Goal: Information Seeking & Learning: Learn about a topic

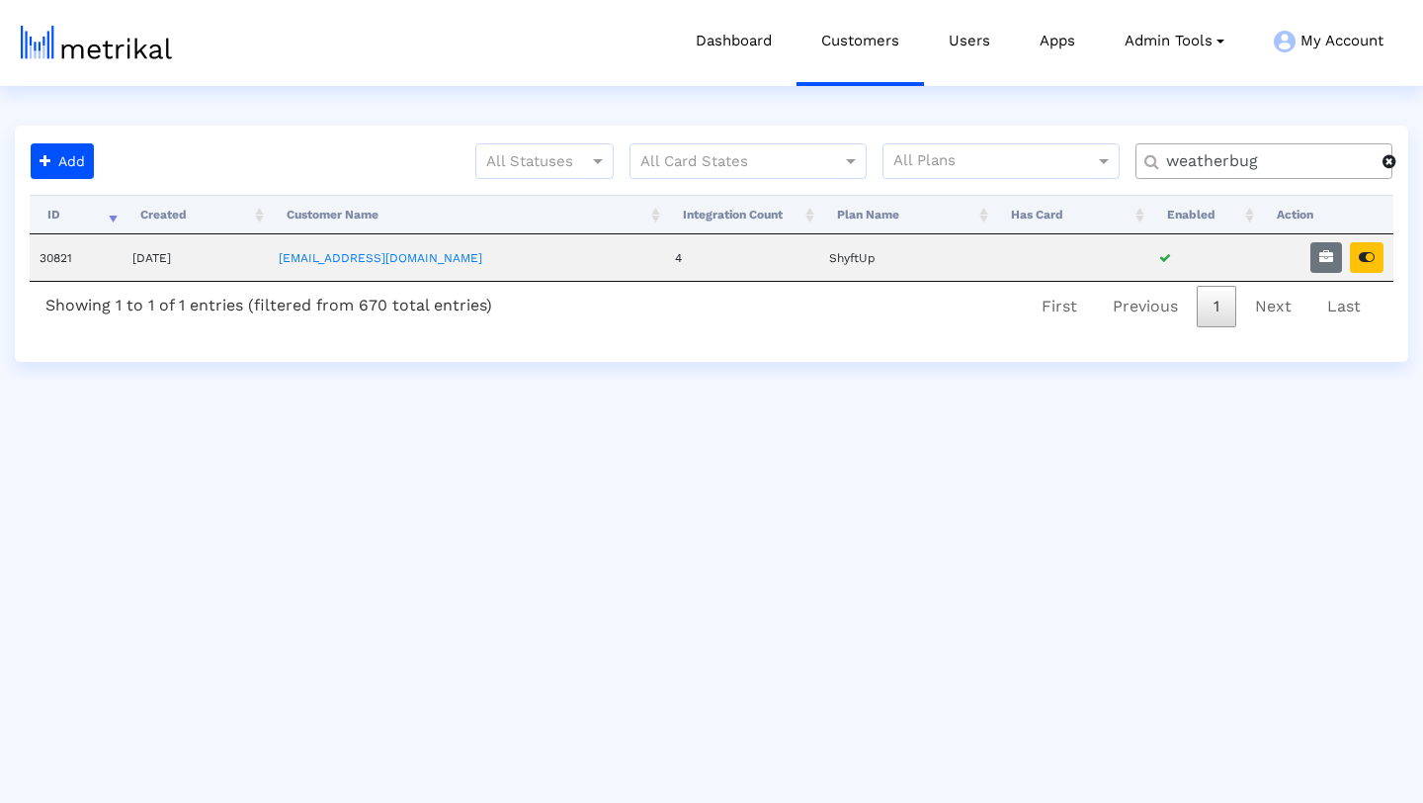
drag, startPoint x: 1270, startPoint y: 162, endPoint x: 1150, endPoint y: 158, distance: 120.7
click at [1150, 158] on div "weatherbug" at bounding box center [1264, 161] width 257 height 36
type input "salams"
click at [1371, 257] on icon "button" at bounding box center [1367, 257] width 16 height 14
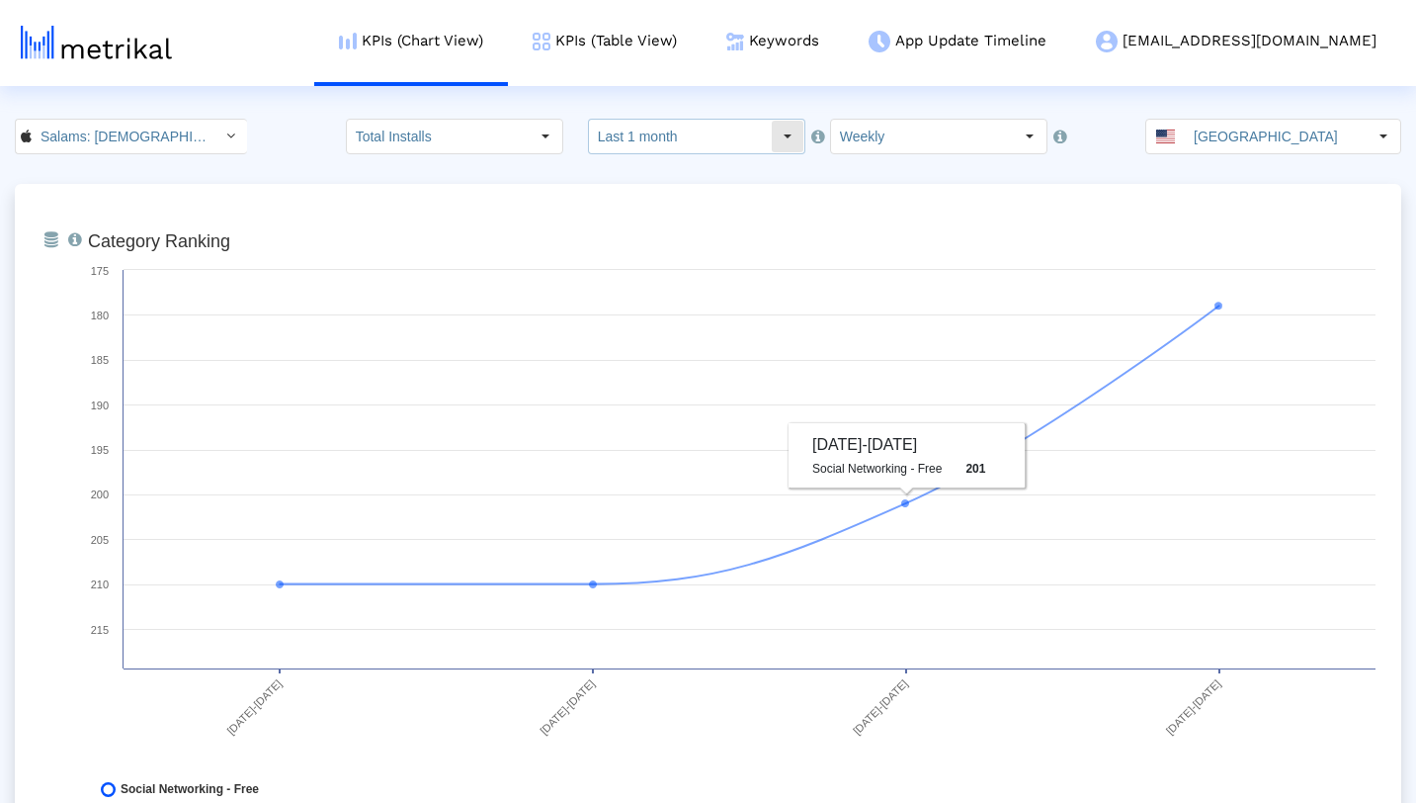
click at [788, 132] on div "Select" at bounding box center [788, 137] width 32 height 32
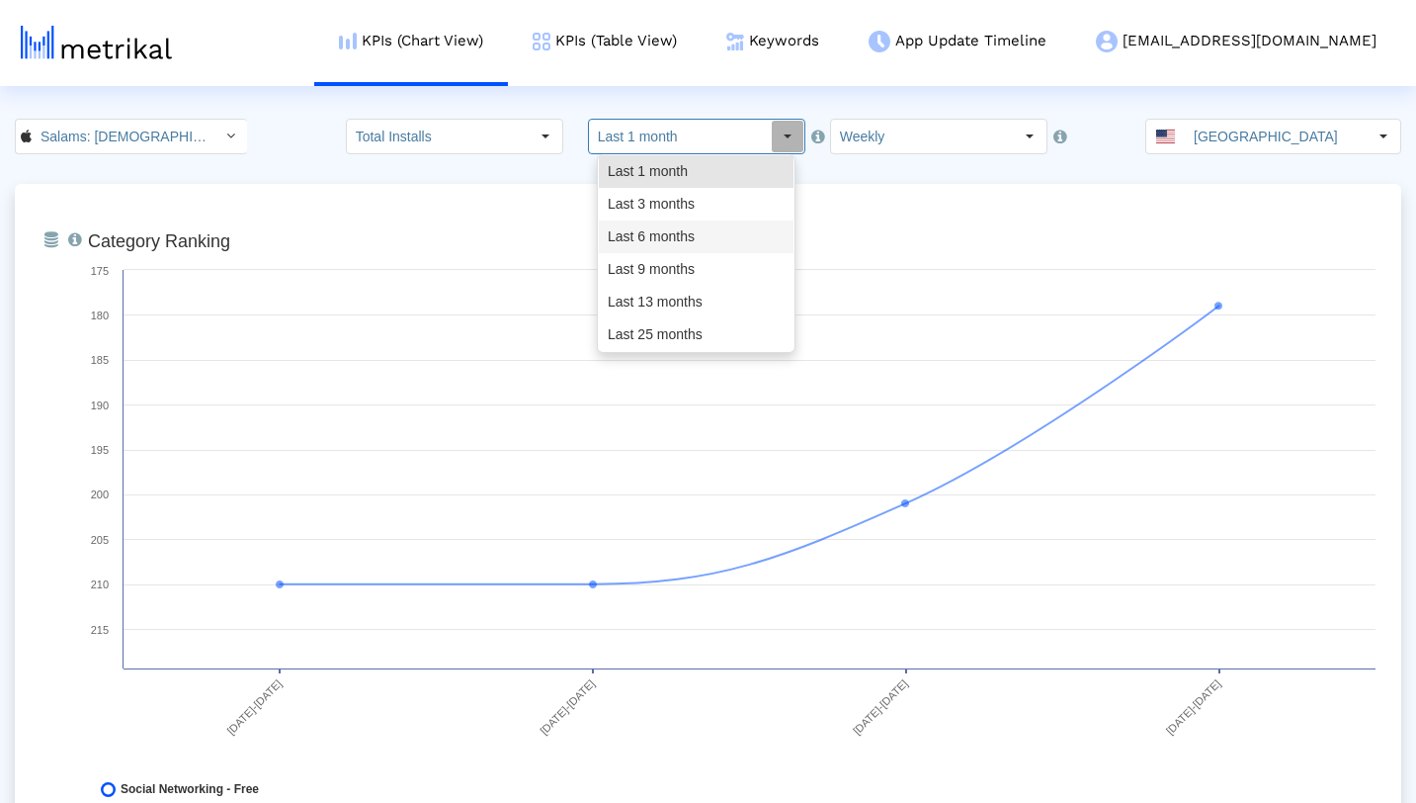
click at [720, 238] on div "Last 6 months" at bounding box center [696, 236] width 195 height 33
type input "Last 6 months"
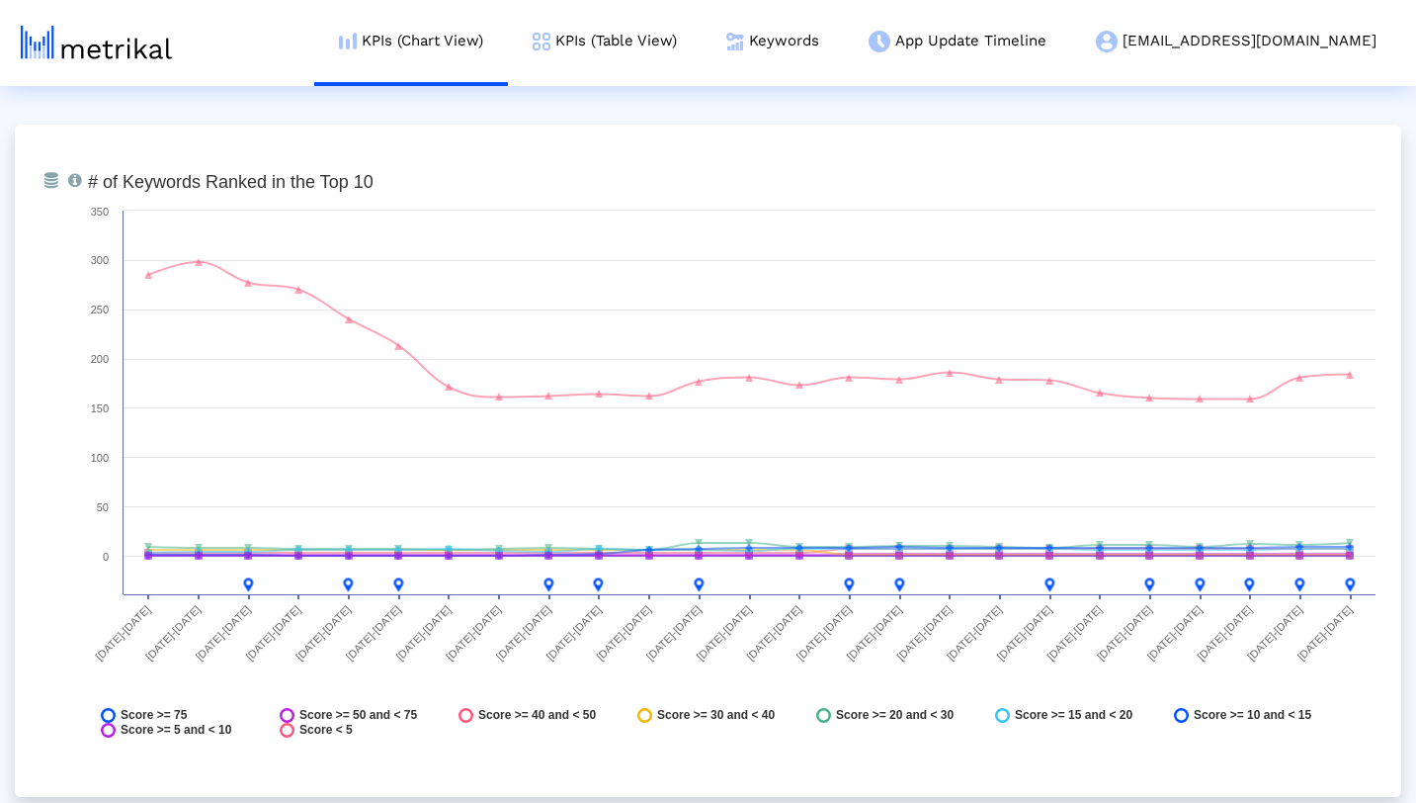
scroll to position [8016, 0]
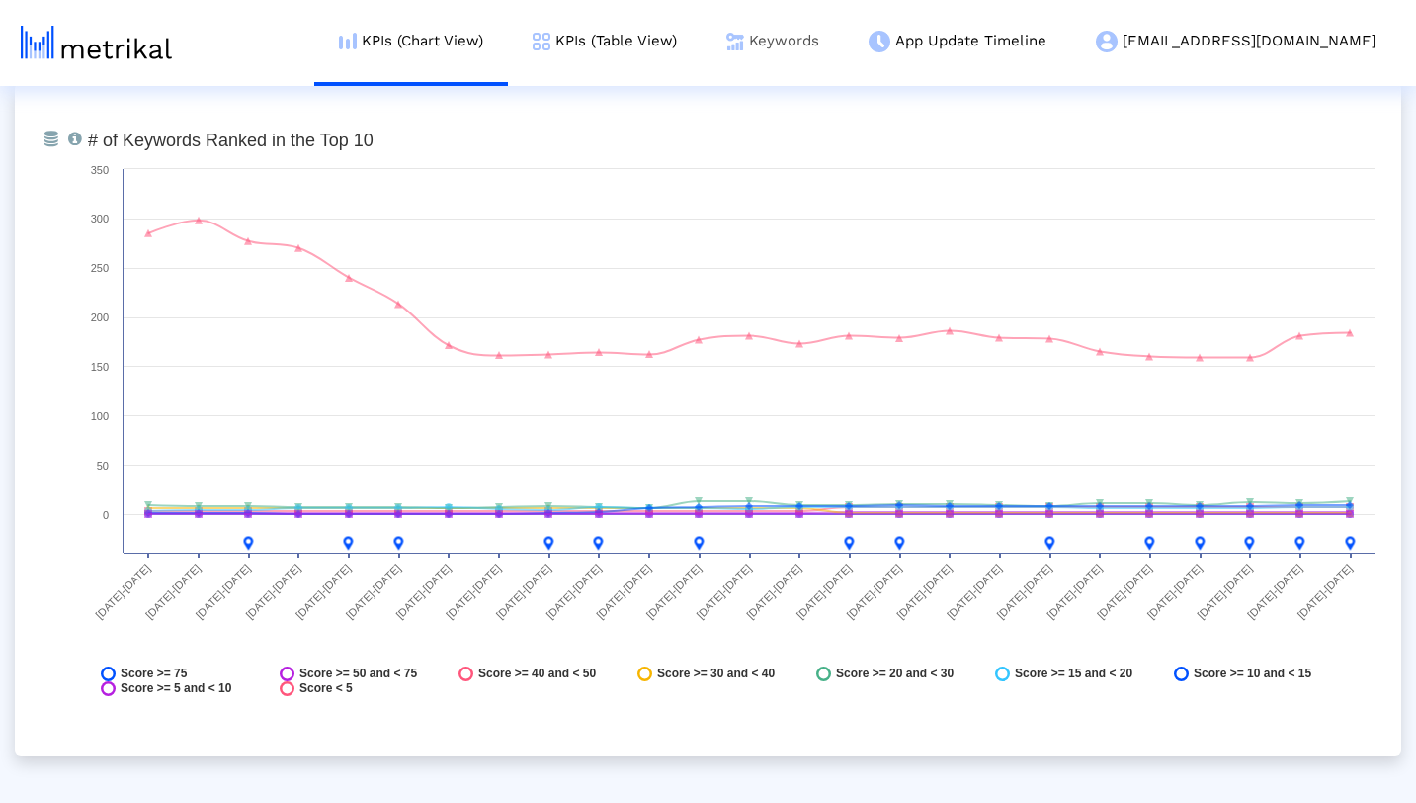
click at [844, 44] on link "Keywords" at bounding box center [773, 41] width 142 height 82
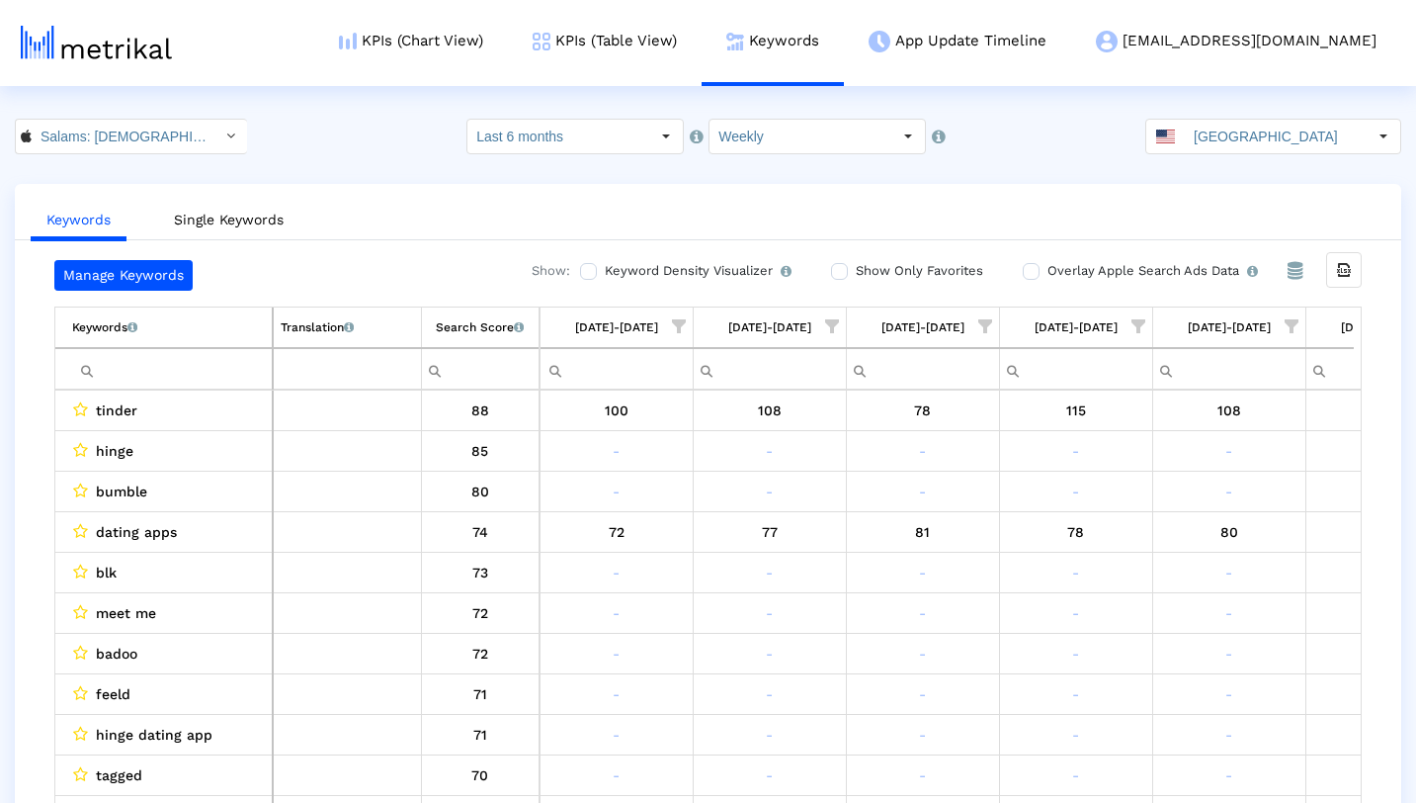
scroll to position [0, 3016]
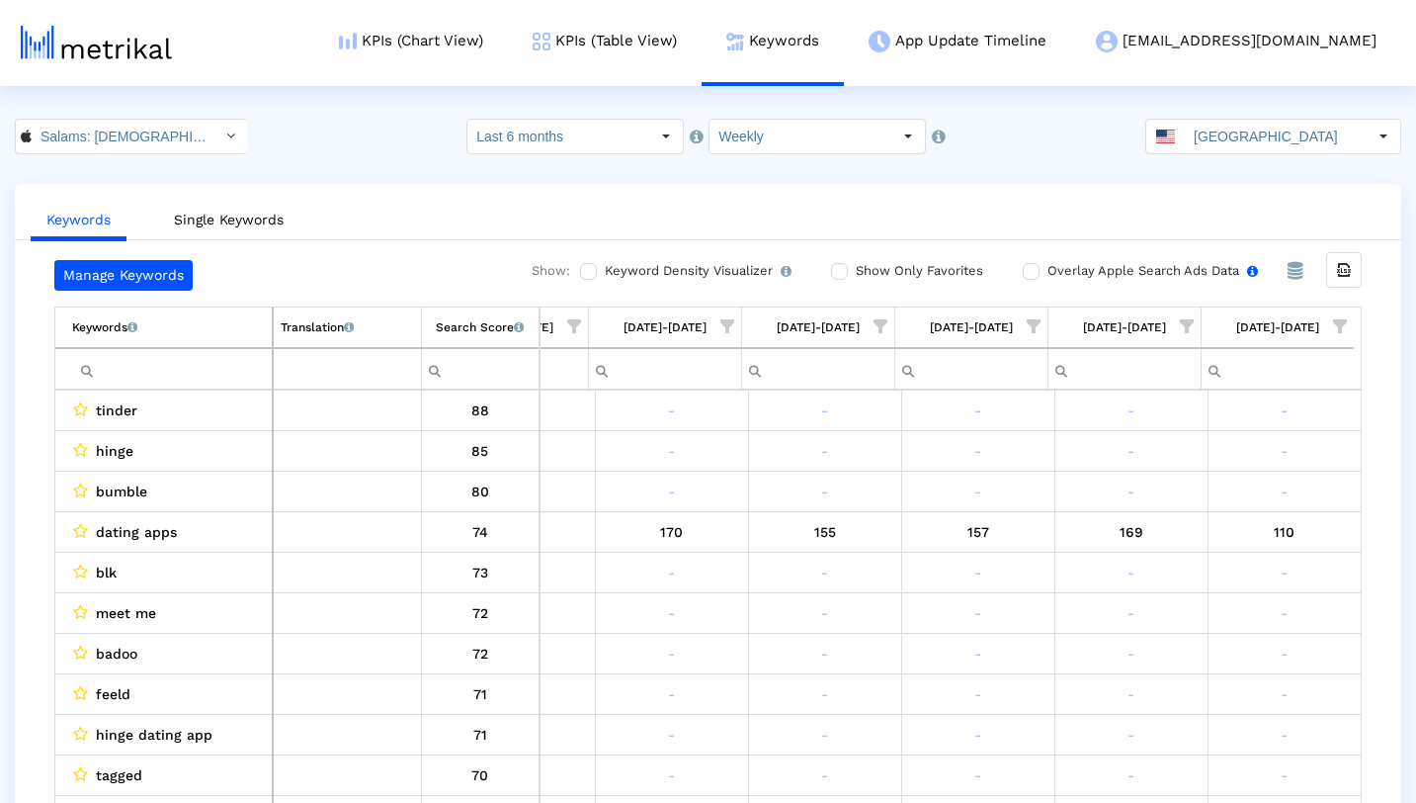
click at [1023, 270] on input "Overlay Apple Search Ads Data Turn this on to view Apple Search Ads metrics (in…" at bounding box center [1029, 271] width 13 height 13
checkbox input "true"
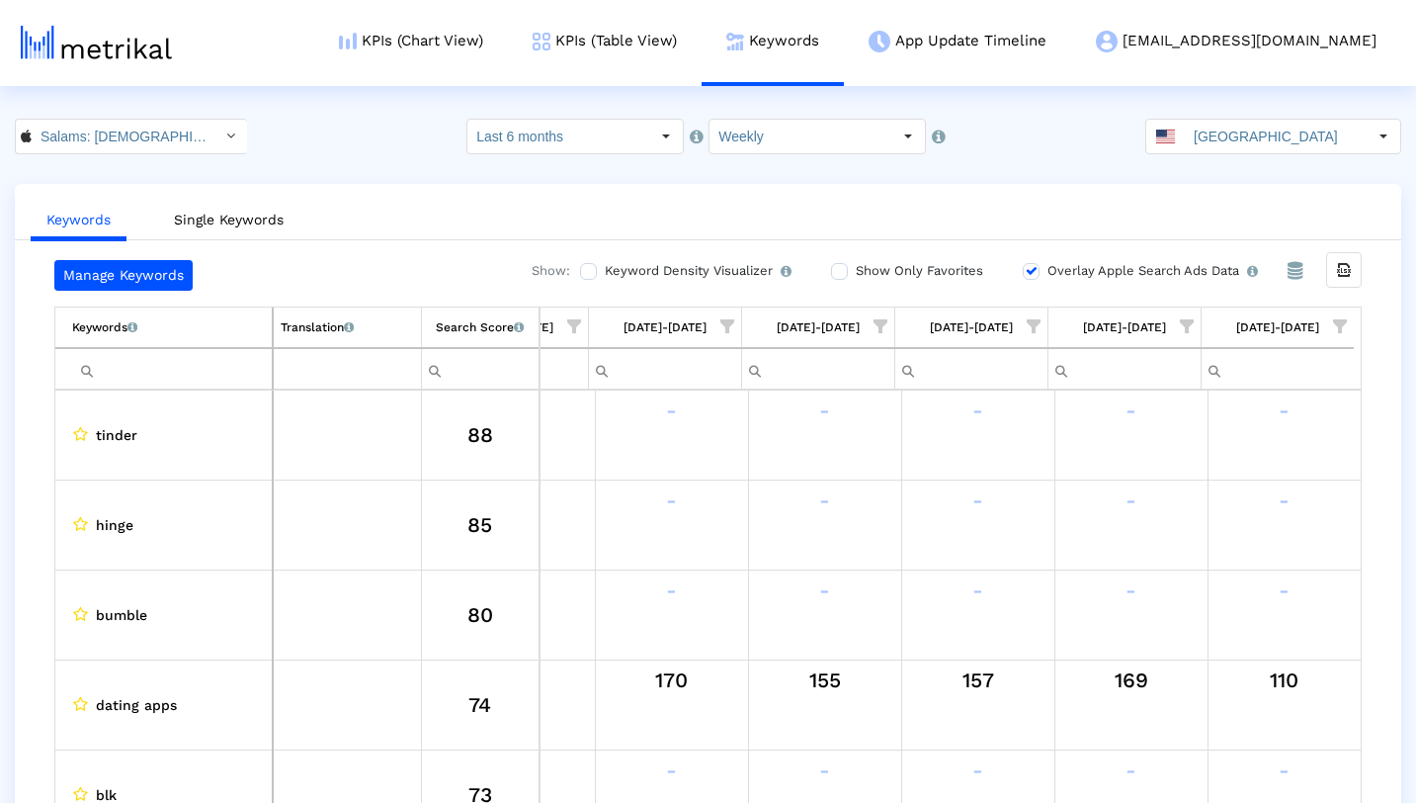
click at [236, 367] on input "Filter cell" at bounding box center [172, 369] width 200 height 33
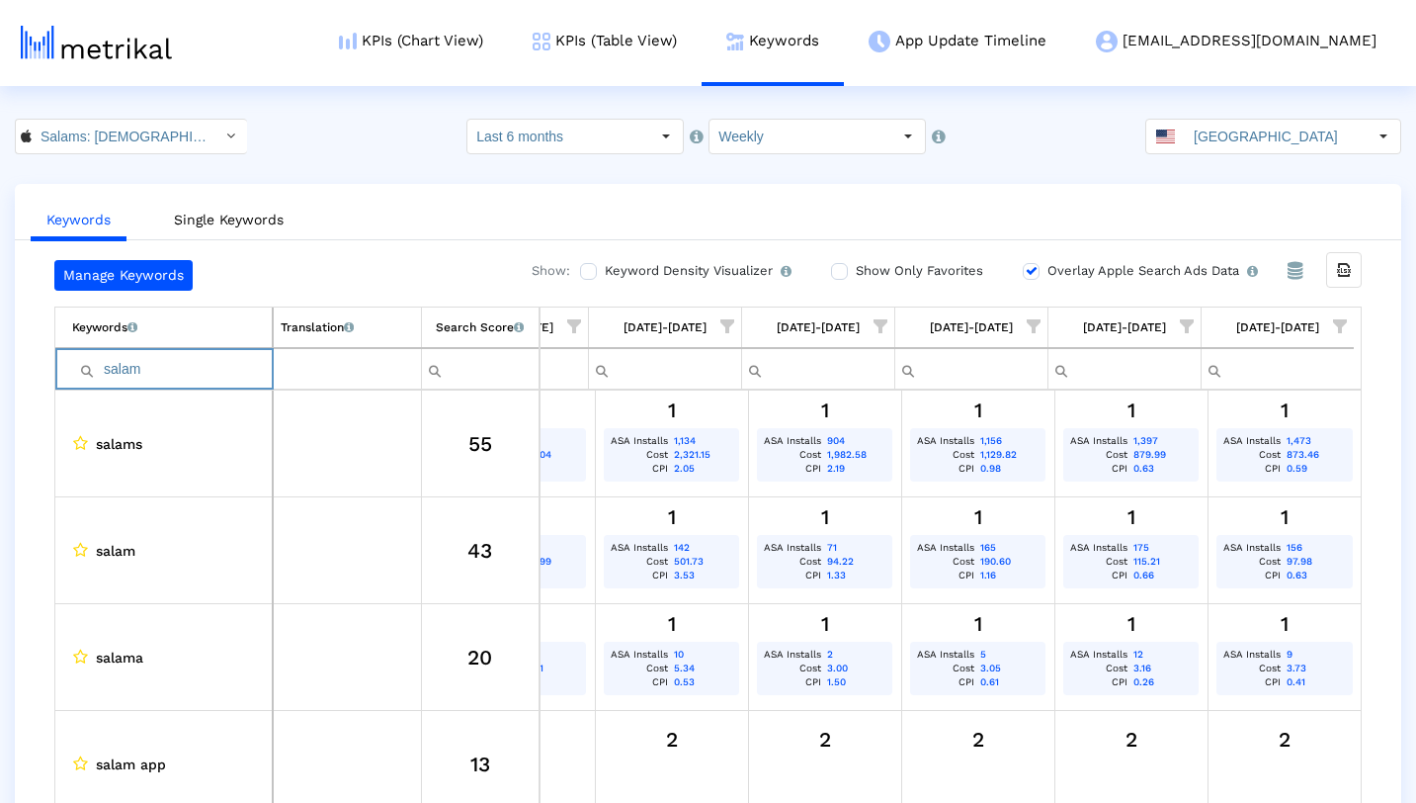
type input "salam"
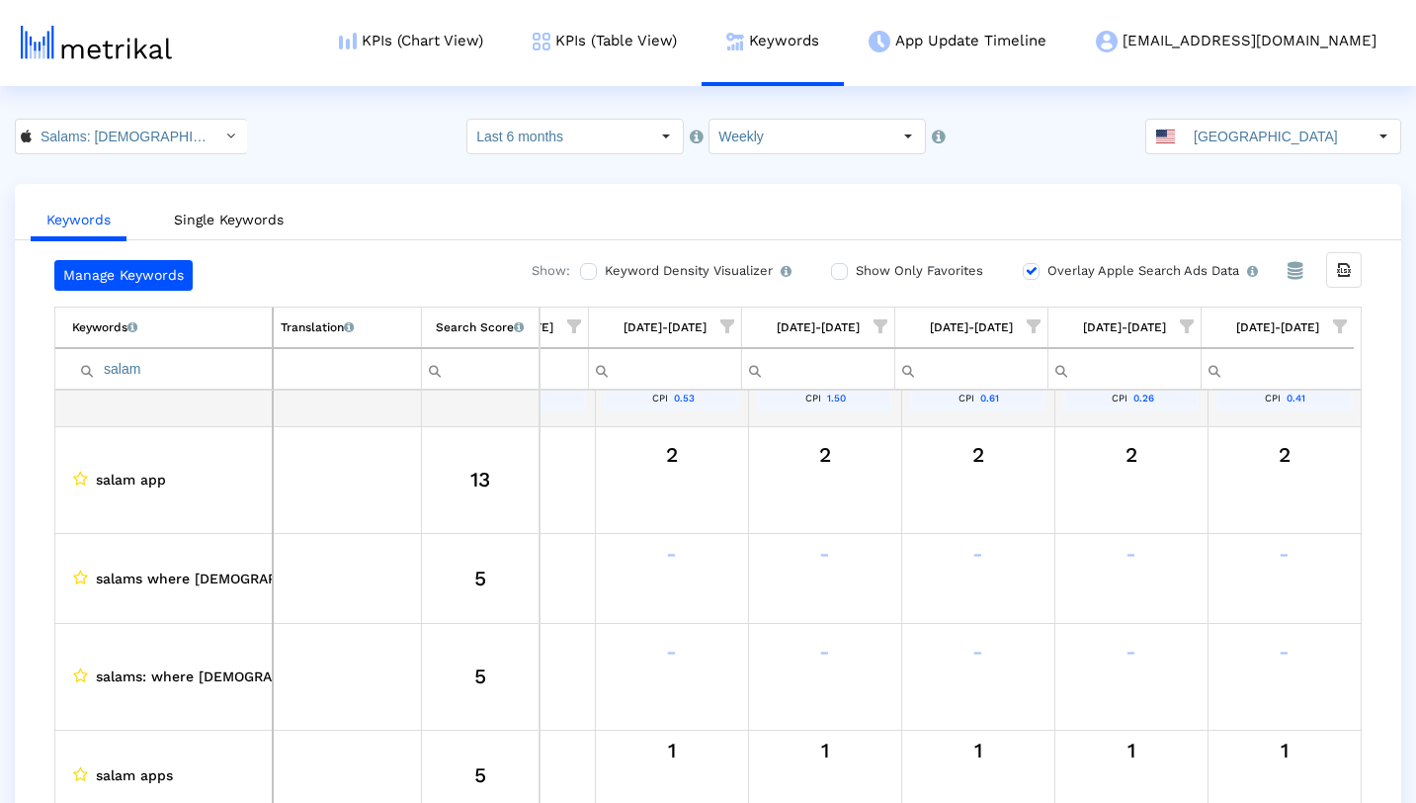
scroll to position [230, 3016]
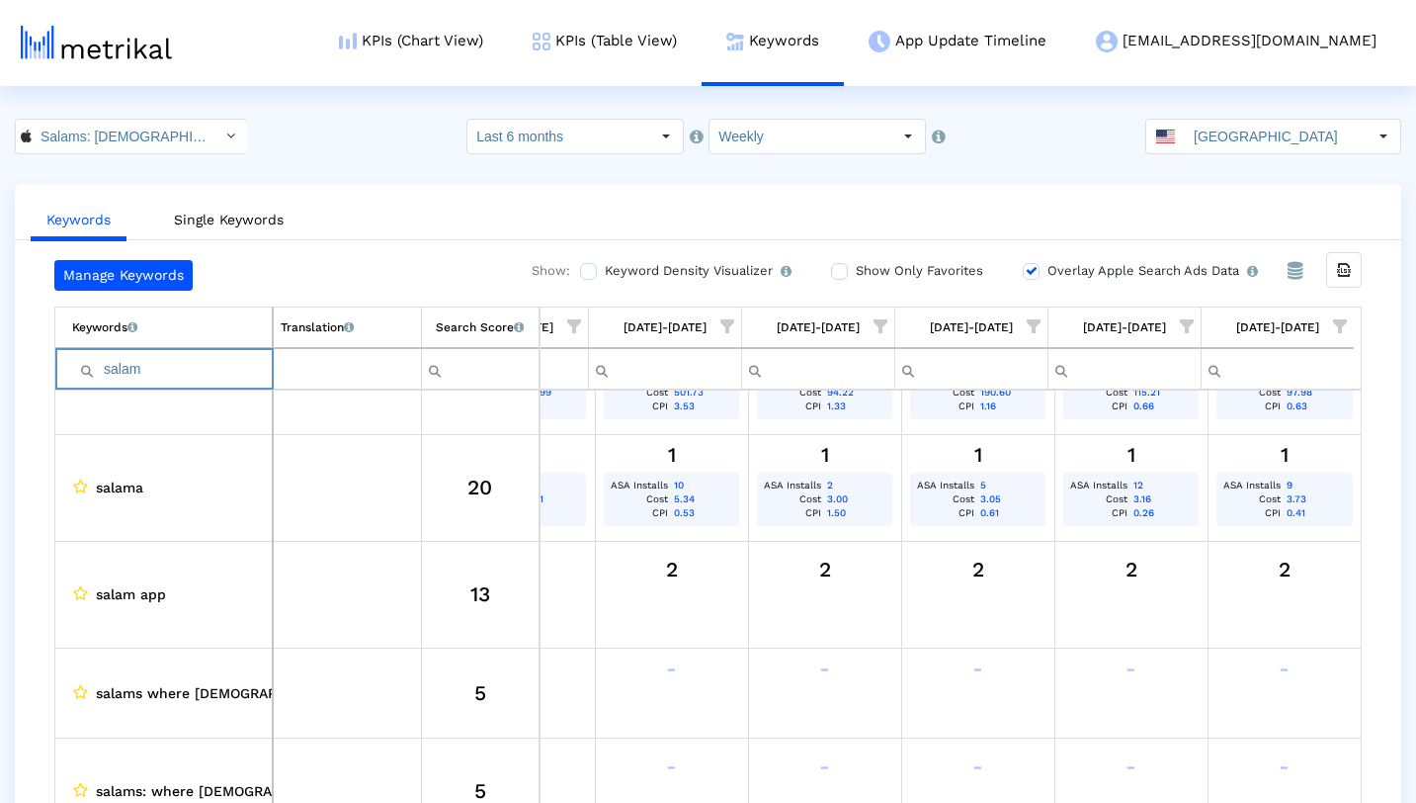
drag, startPoint x: 177, startPoint y: 375, endPoint x: 107, endPoint y: 374, distance: 70.2
click at [107, 374] on input "salam" at bounding box center [172, 369] width 200 height 33
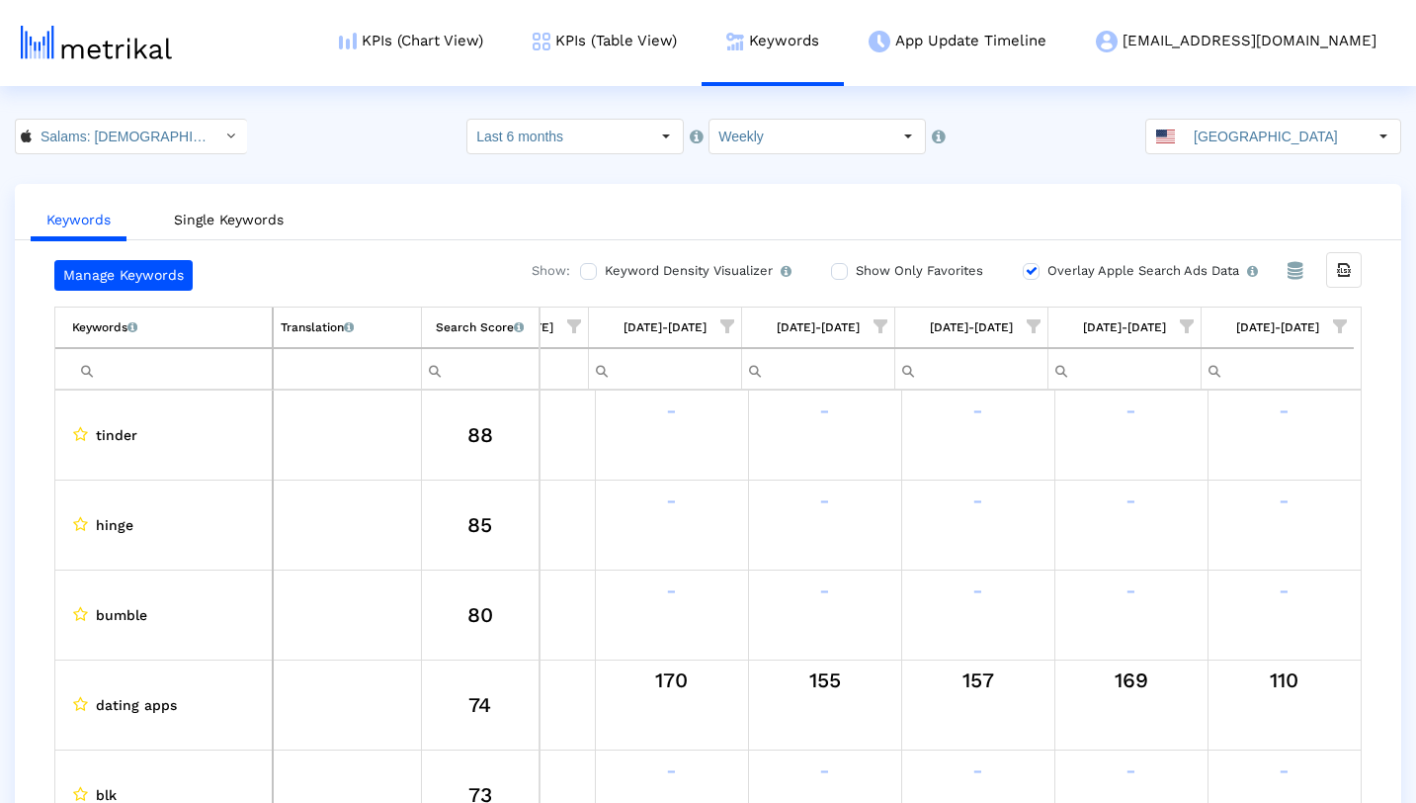
click at [1187, 320] on span "Show filter options for column '09/28/25-10/04/25'" at bounding box center [1187, 326] width 14 height 14
click at [1195, 290] on div "Overlay Apple Search Ads Data Turn this on to view Apple Search Ads metrics (in…" at bounding box center [1155, 275] width 265 height 31
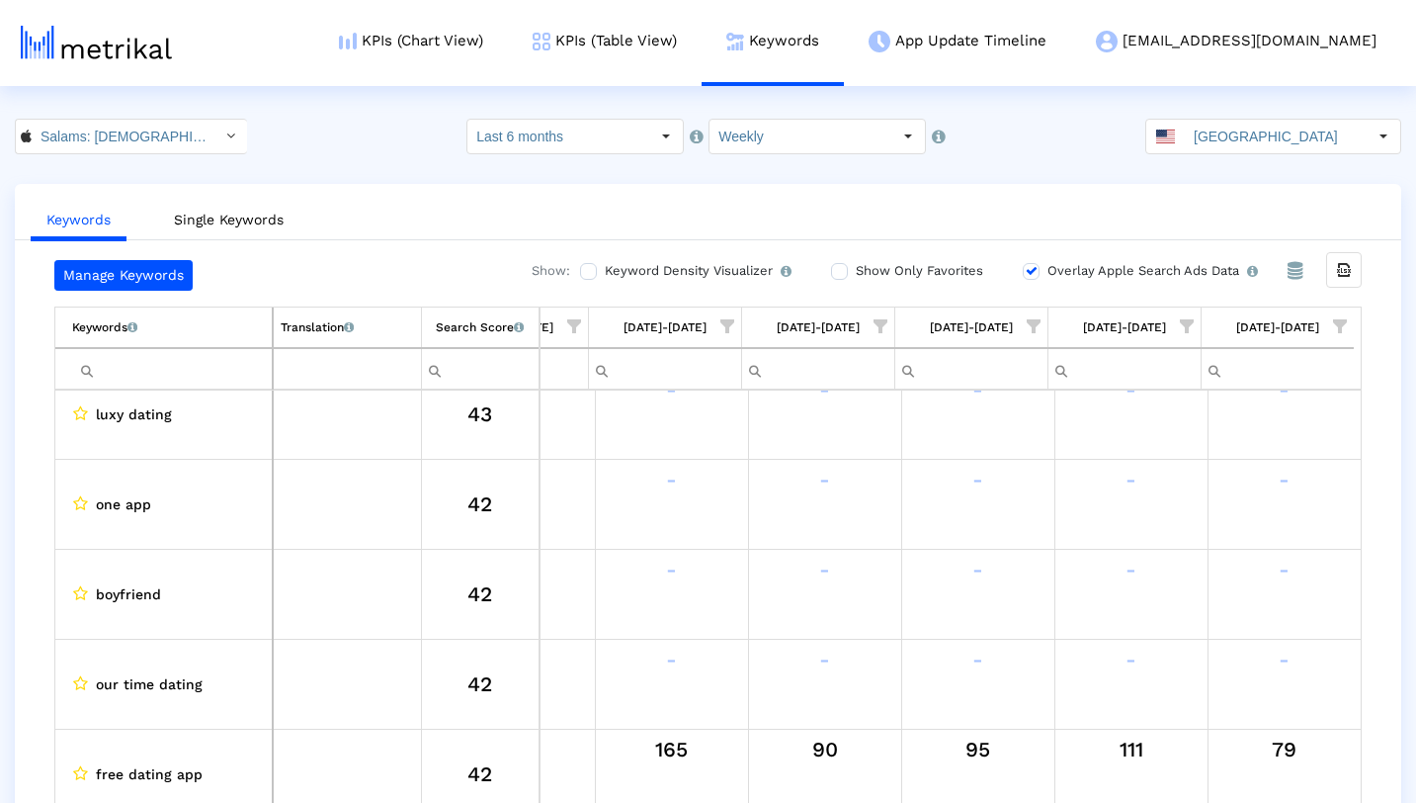
click at [170, 355] on input "Filter cell" at bounding box center [172, 369] width 200 height 33
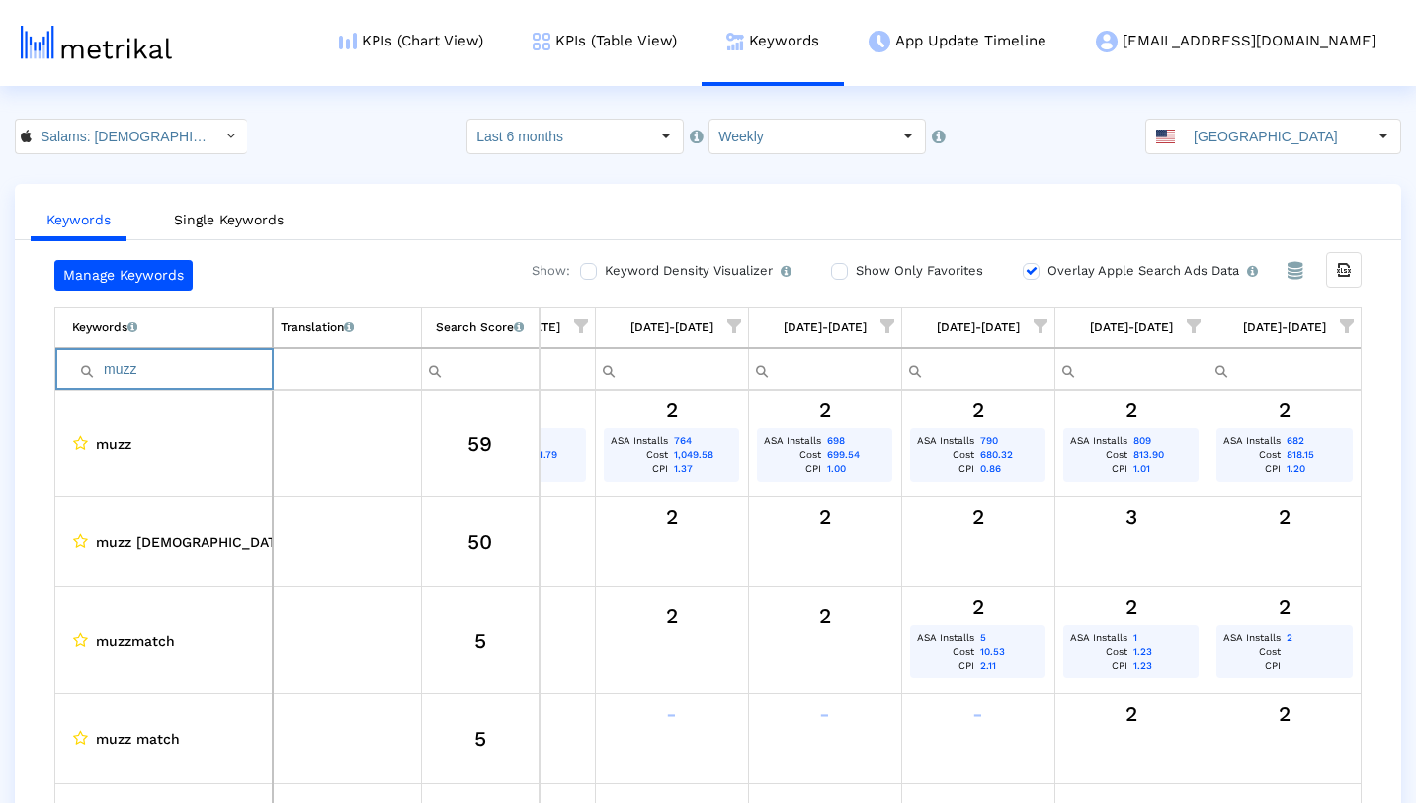
type input "muzz"
click at [702, 44] on link "KPIs (Table View)" at bounding box center [605, 41] width 194 height 82
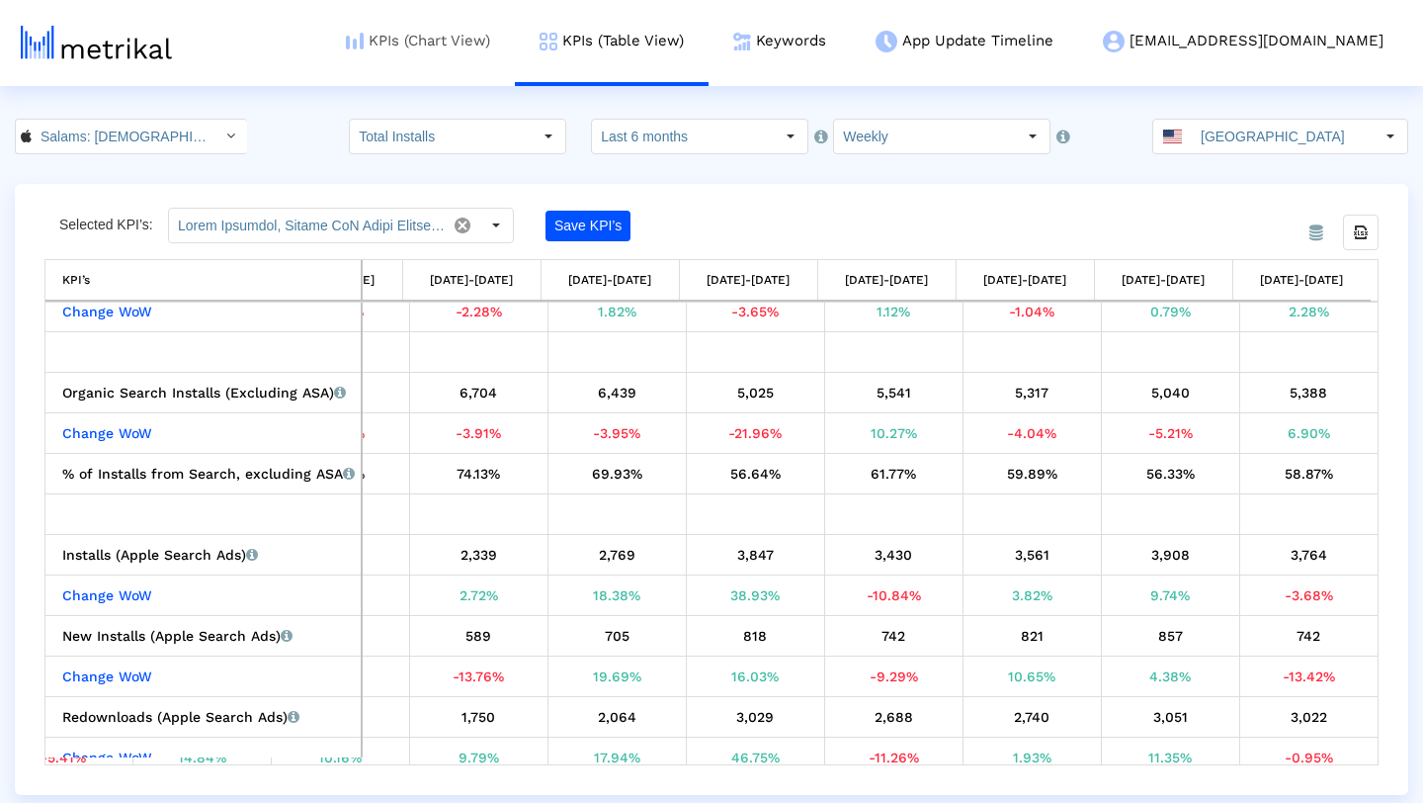
click at [515, 44] on link "KPIs (Chart View)" at bounding box center [418, 41] width 194 height 82
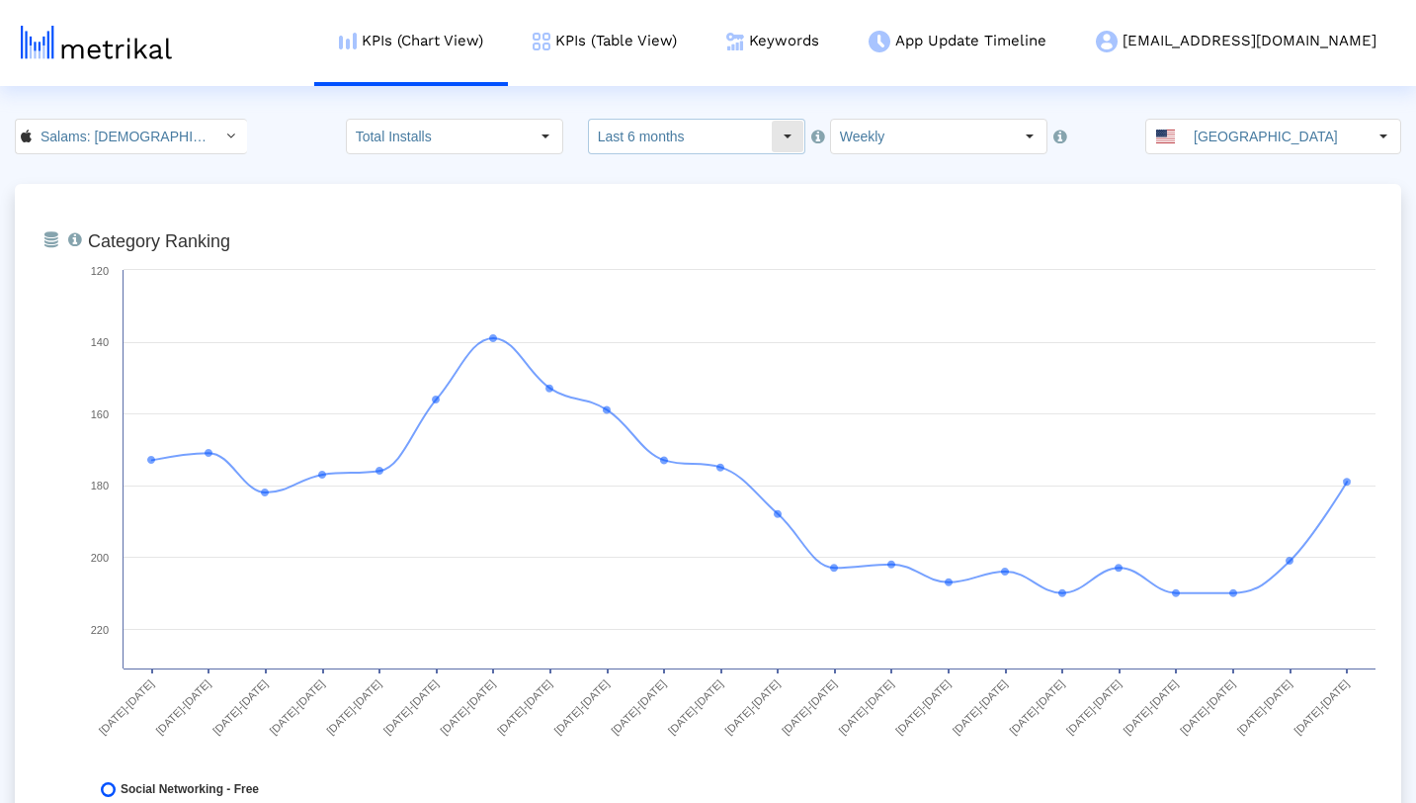
click at [775, 136] on div "Select" at bounding box center [788, 137] width 32 height 32
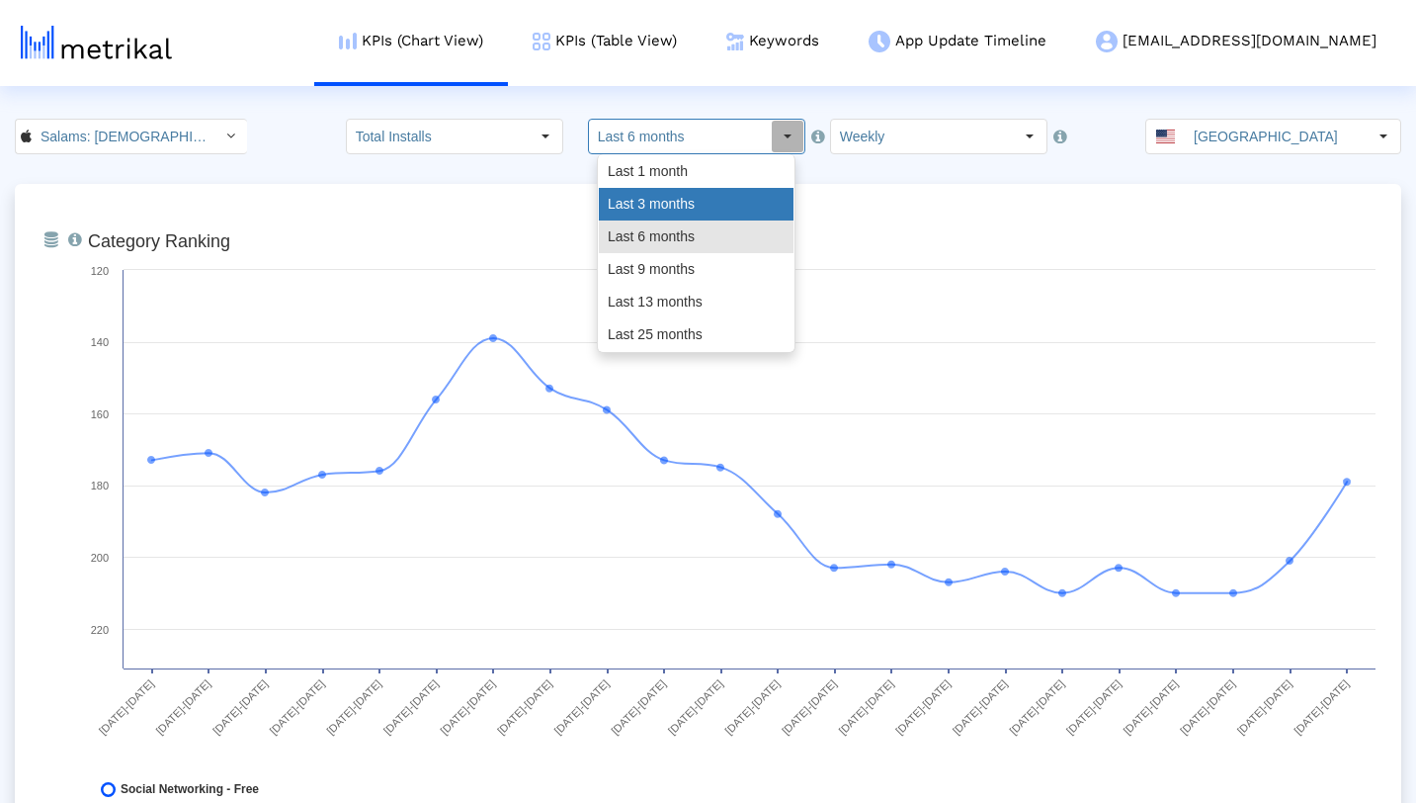
click at [698, 203] on div "Last 3 months" at bounding box center [696, 204] width 195 height 33
type input "Last 3 months"
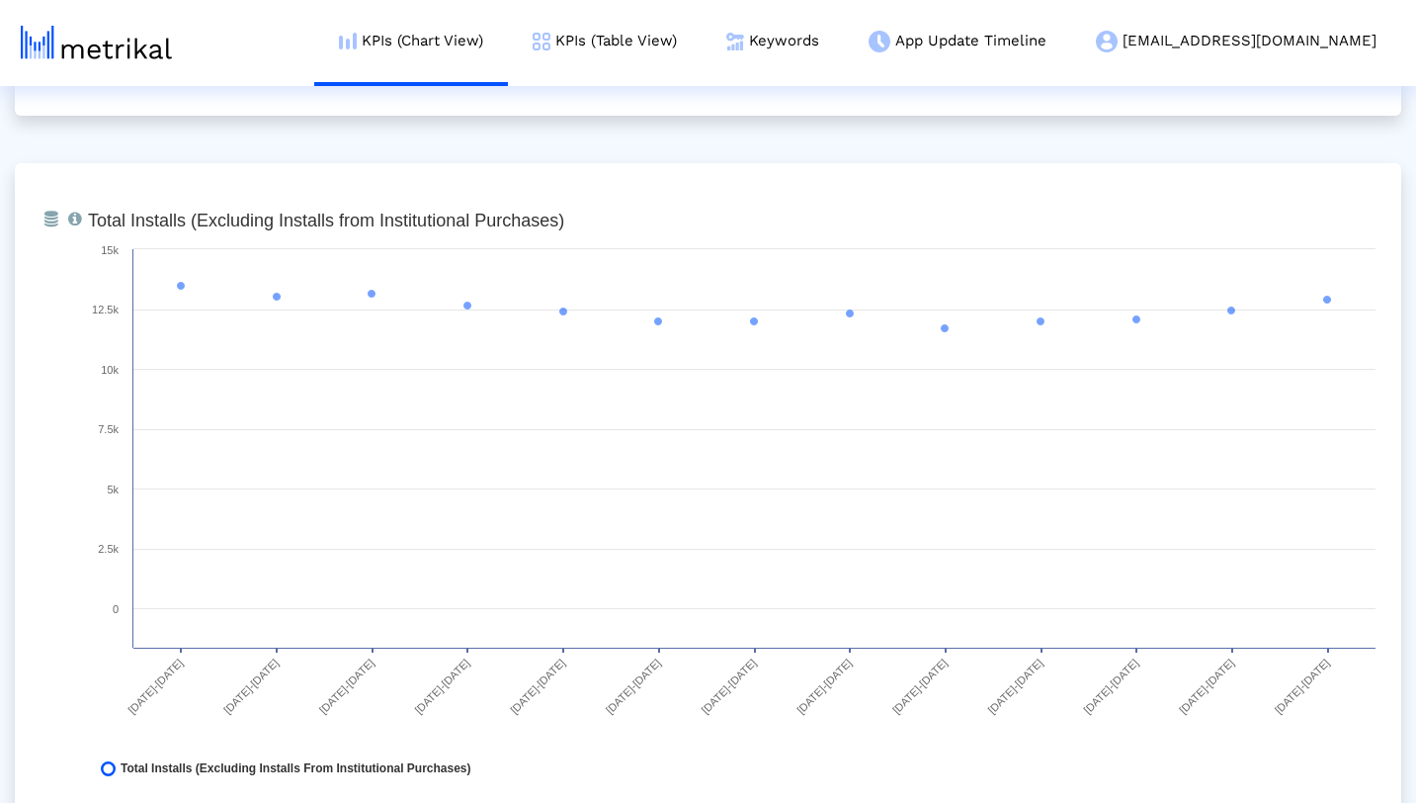
scroll to position [1453, 0]
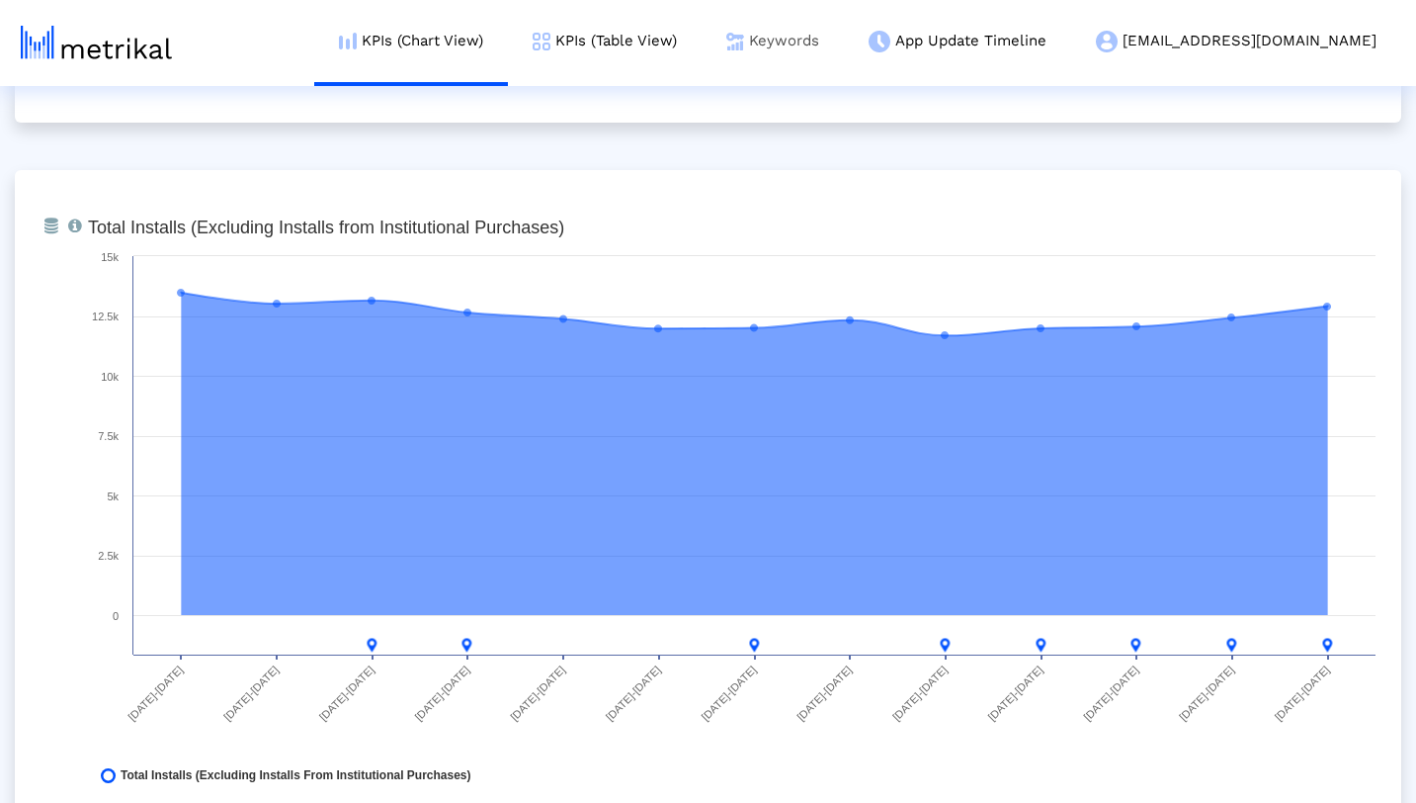
click at [844, 54] on link "Keywords" at bounding box center [773, 41] width 142 height 82
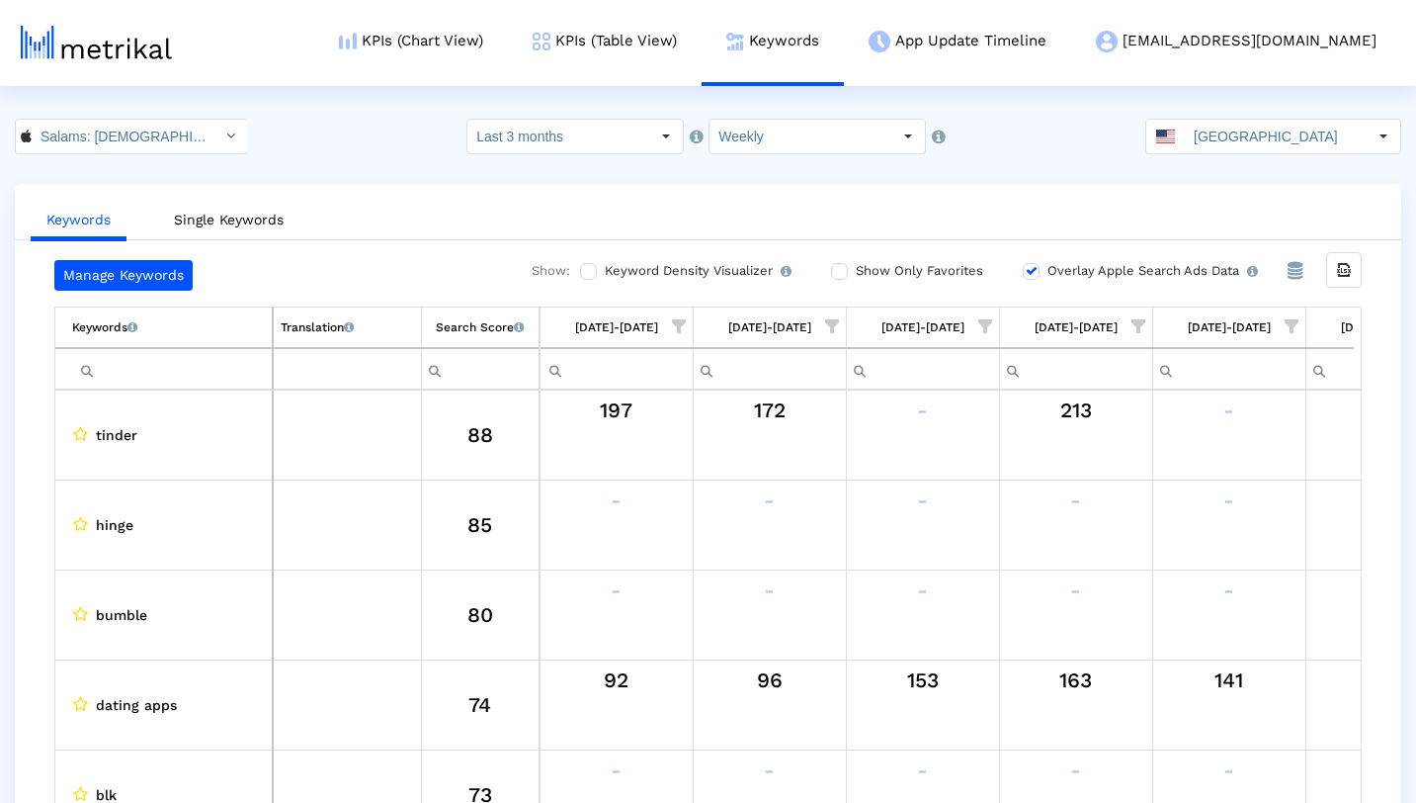
scroll to position [0, 1177]
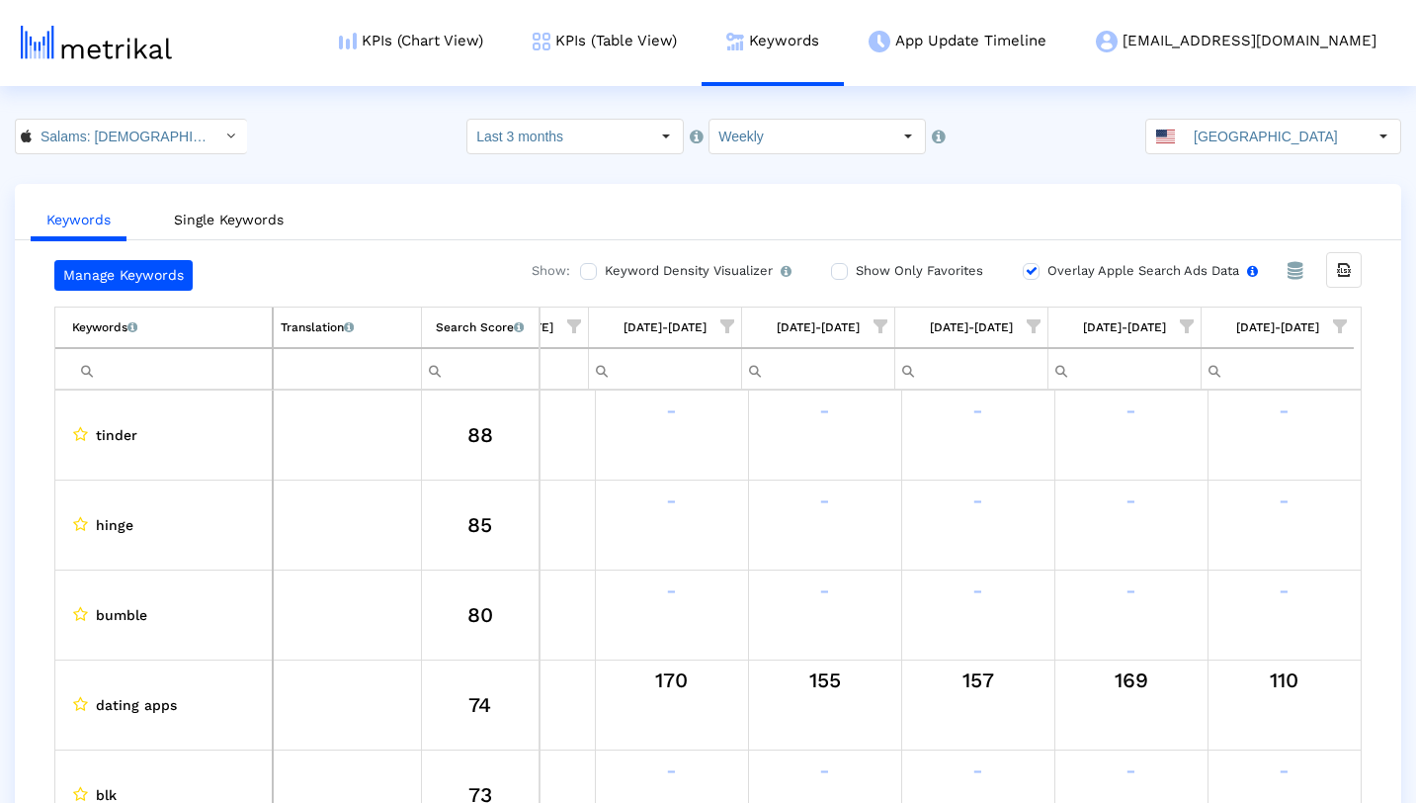
click at [1030, 266] on input "Overlay Apple Search Ads Data Turn this on to view Apple Search Ads metrics (in…" at bounding box center [1029, 271] width 13 height 13
checkbox input "false"
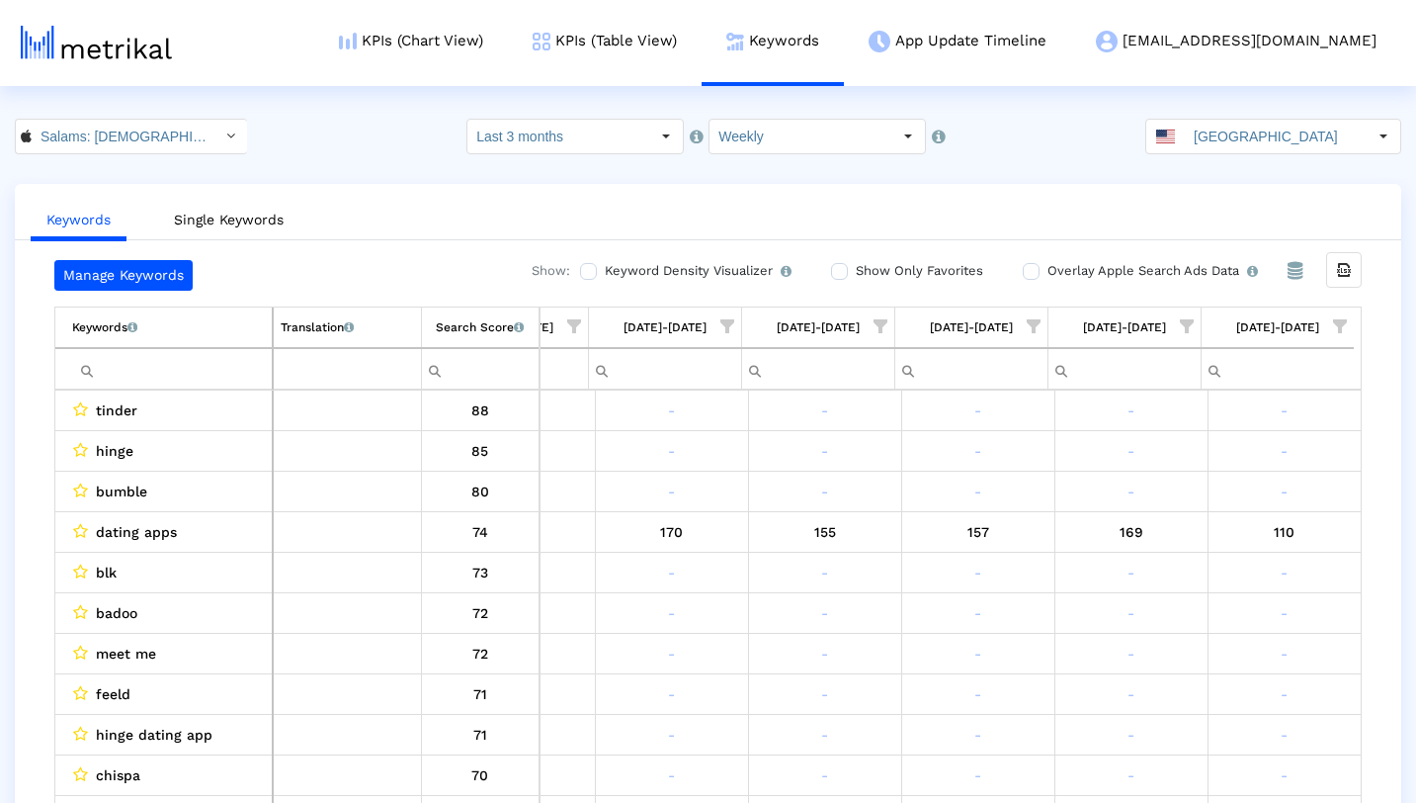
click at [1340, 326] on span "Show filter options for column '10/05/25-10/11/25'" at bounding box center [1340, 326] width 14 height 14
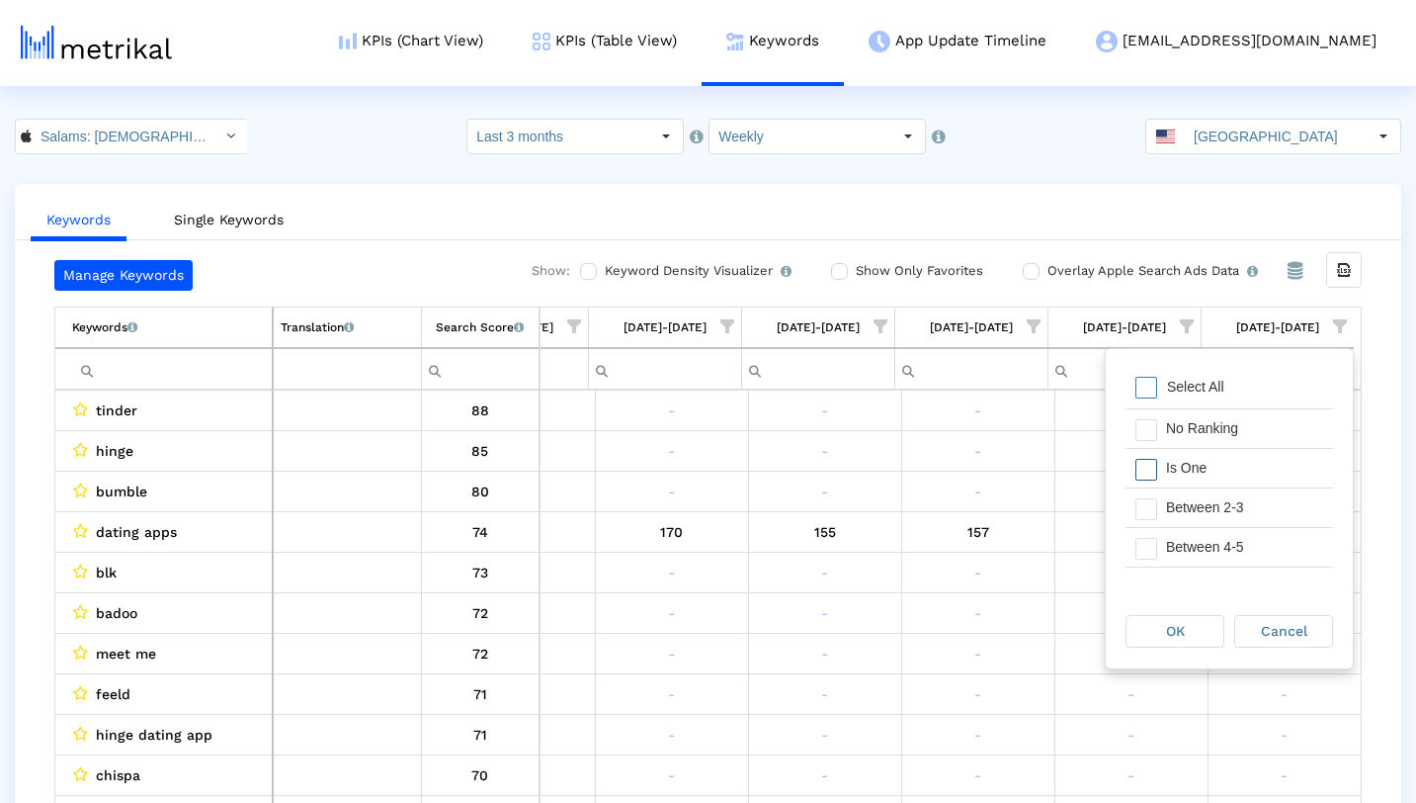
click at [1254, 466] on div "Is One" at bounding box center [1244, 468] width 177 height 39
click at [1247, 504] on div "Between 2-3" at bounding box center [1244, 507] width 177 height 39
click at [1242, 547] on div "Between 4-5" at bounding box center [1244, 547] width 177 height 39
click at [1182, 621] on div "OK" at bounding box center [1175, 631] width 97 height 31
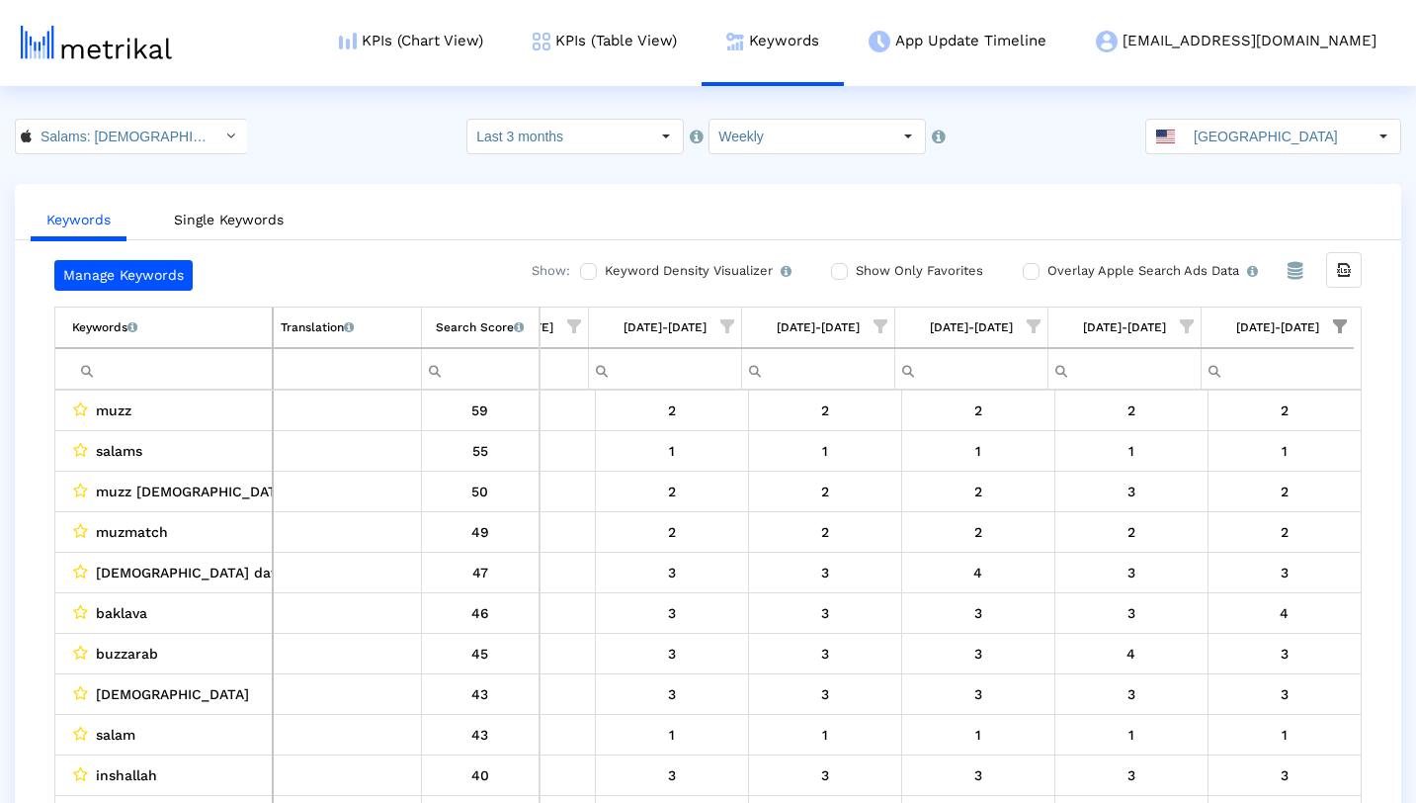
click at [1183, 319] on span "Show filter options for column '09/28/25-10/04/25'" at bounding box center [1187, 326] width 14 height 14
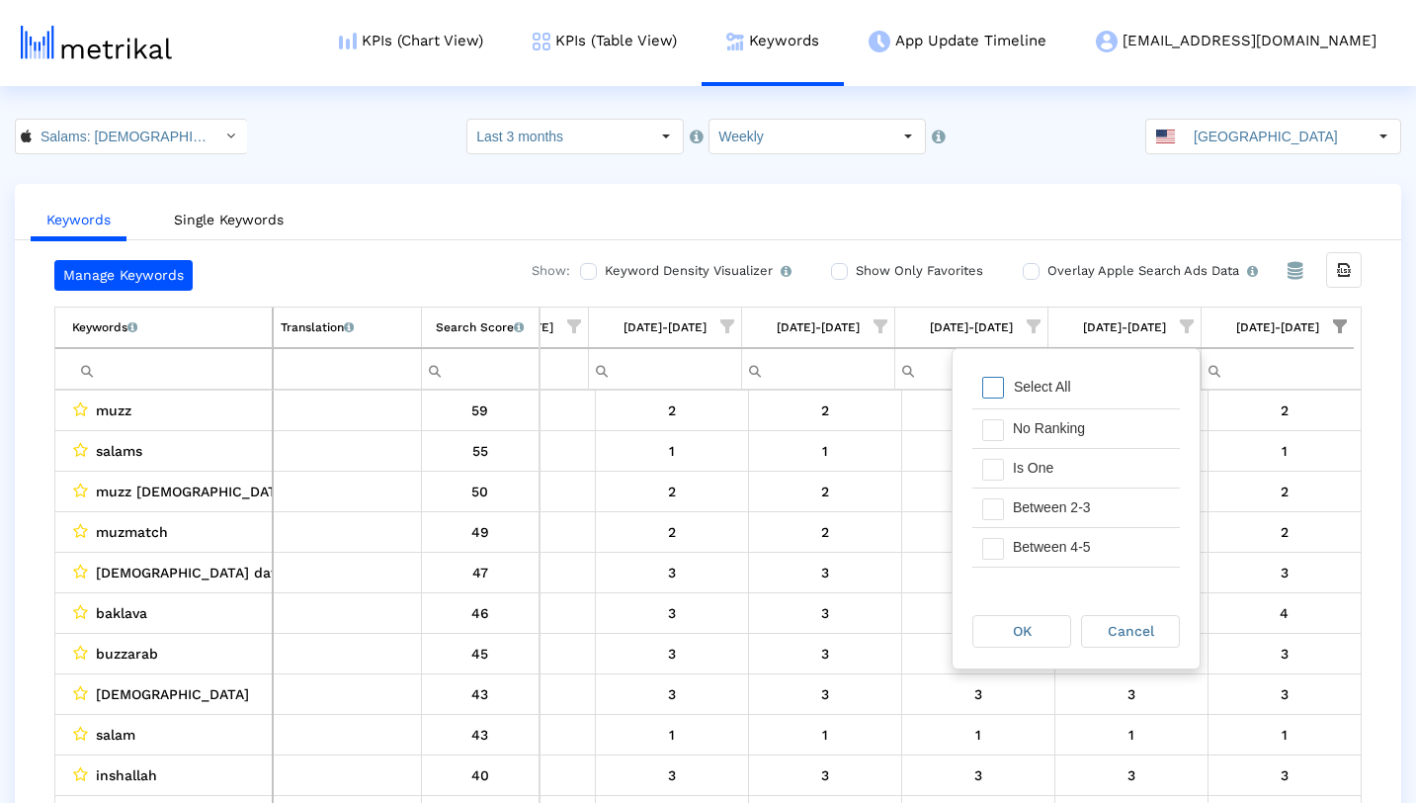
click at [1006, 386] on div "Select All" at bounding box center [1042, 387] width 77 height 17
click at [1000, 467] on span "Filter options" at bounding box center [993, 470] width 22 height 22
click at [999, 499] on span "Filter options" at bounding box center [993, 509] width 22 height 22
click at [999, 545] on span "Filter options" at bounding box center [993, 549] width 22 height 22
click at [1007, 636] on div "OK" at bounding box center [1022, 631] width 97 height 31
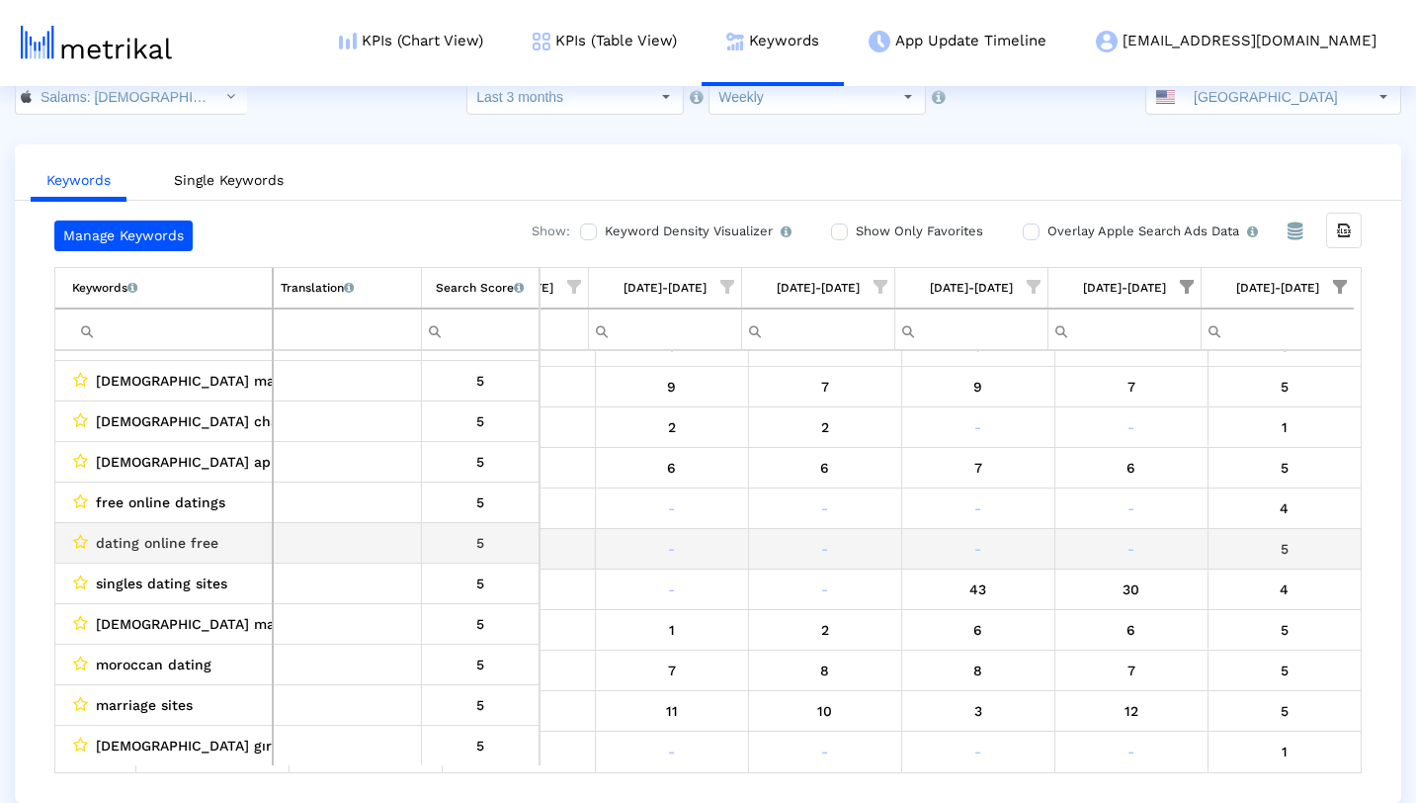
scroll to position [0, 0]
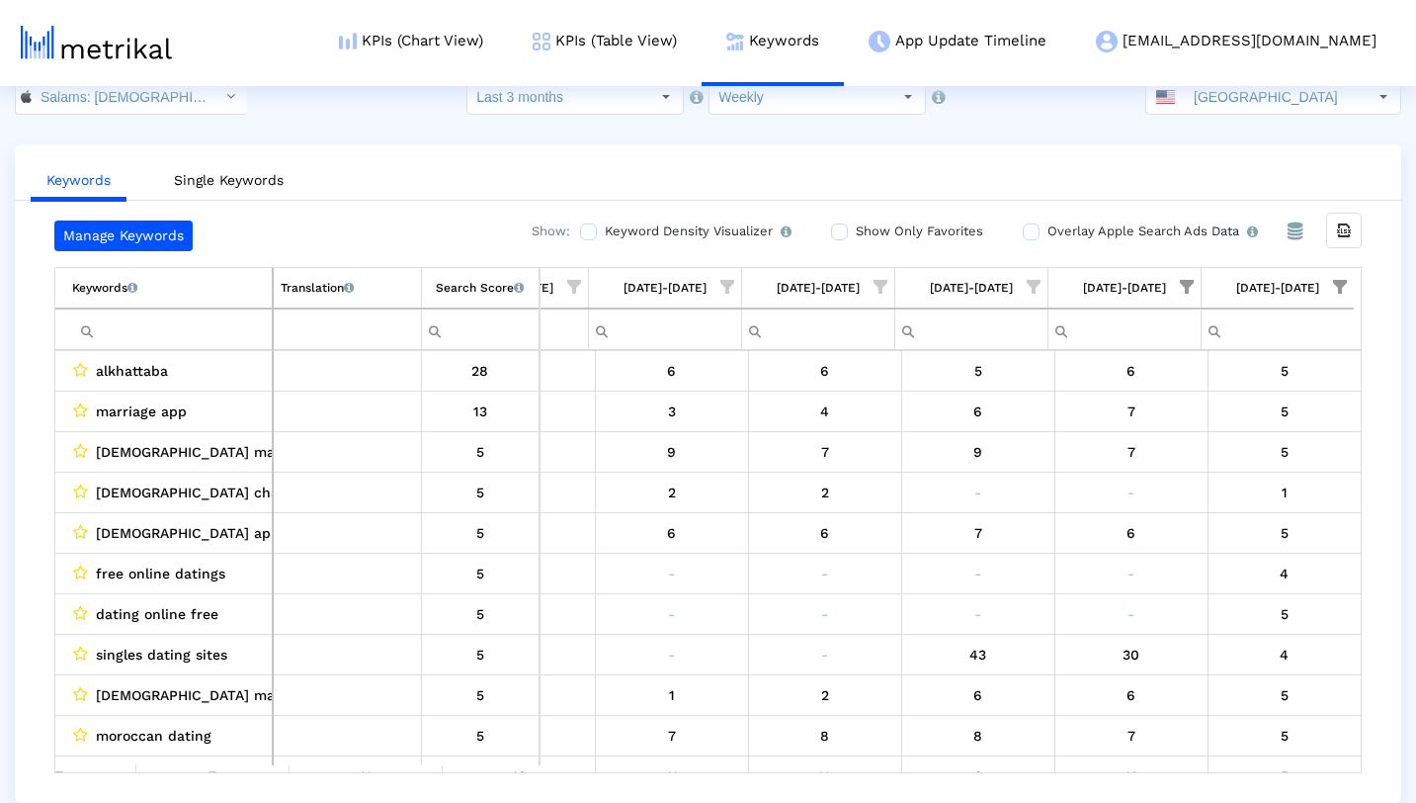
click at [1191, 282] on span "Show filter options for column '09/28/25-10/04/25'" at bounding box center [1187, 287] width 14 height 14
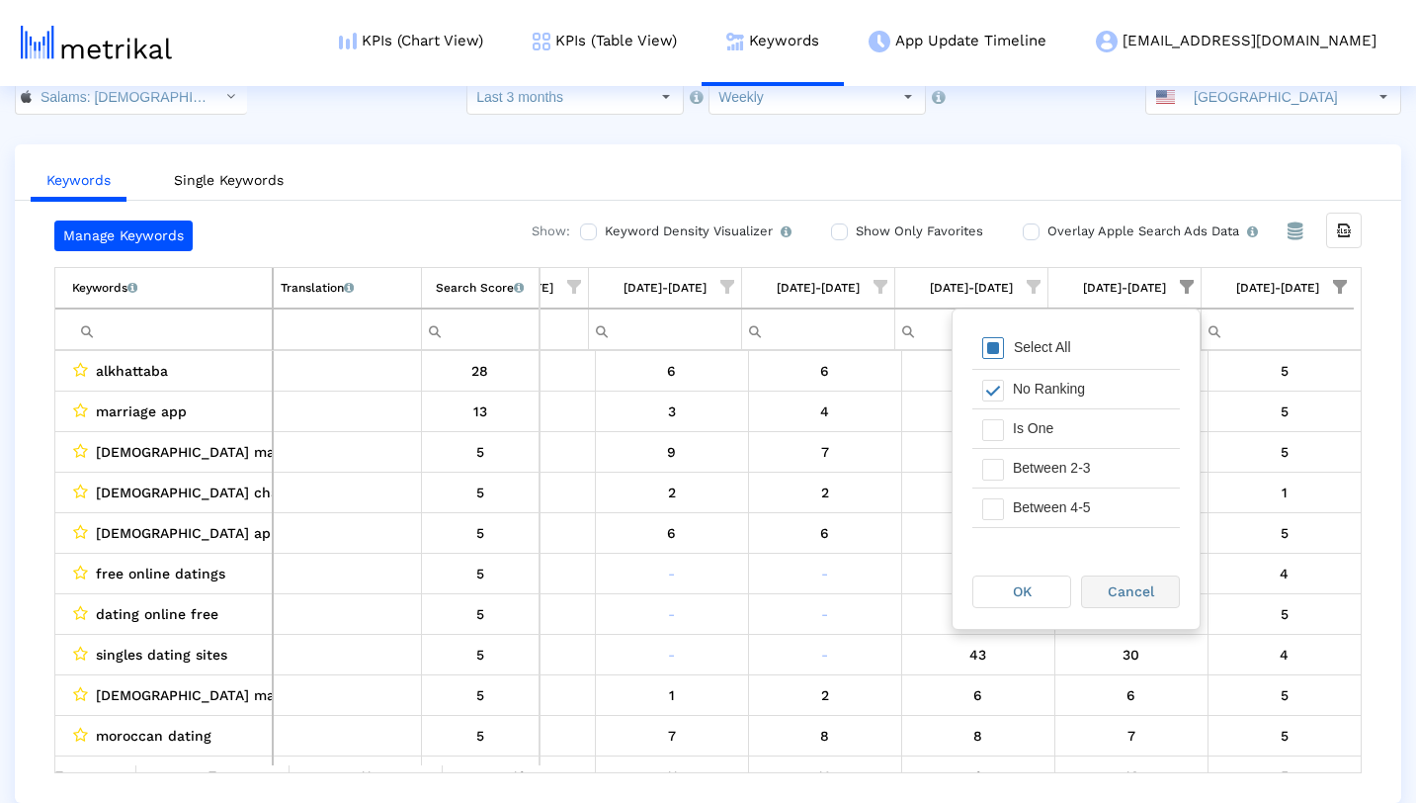
click at [1130, 588] on span "Cancel" at bounding box center [1131, 591] width 46 height 16
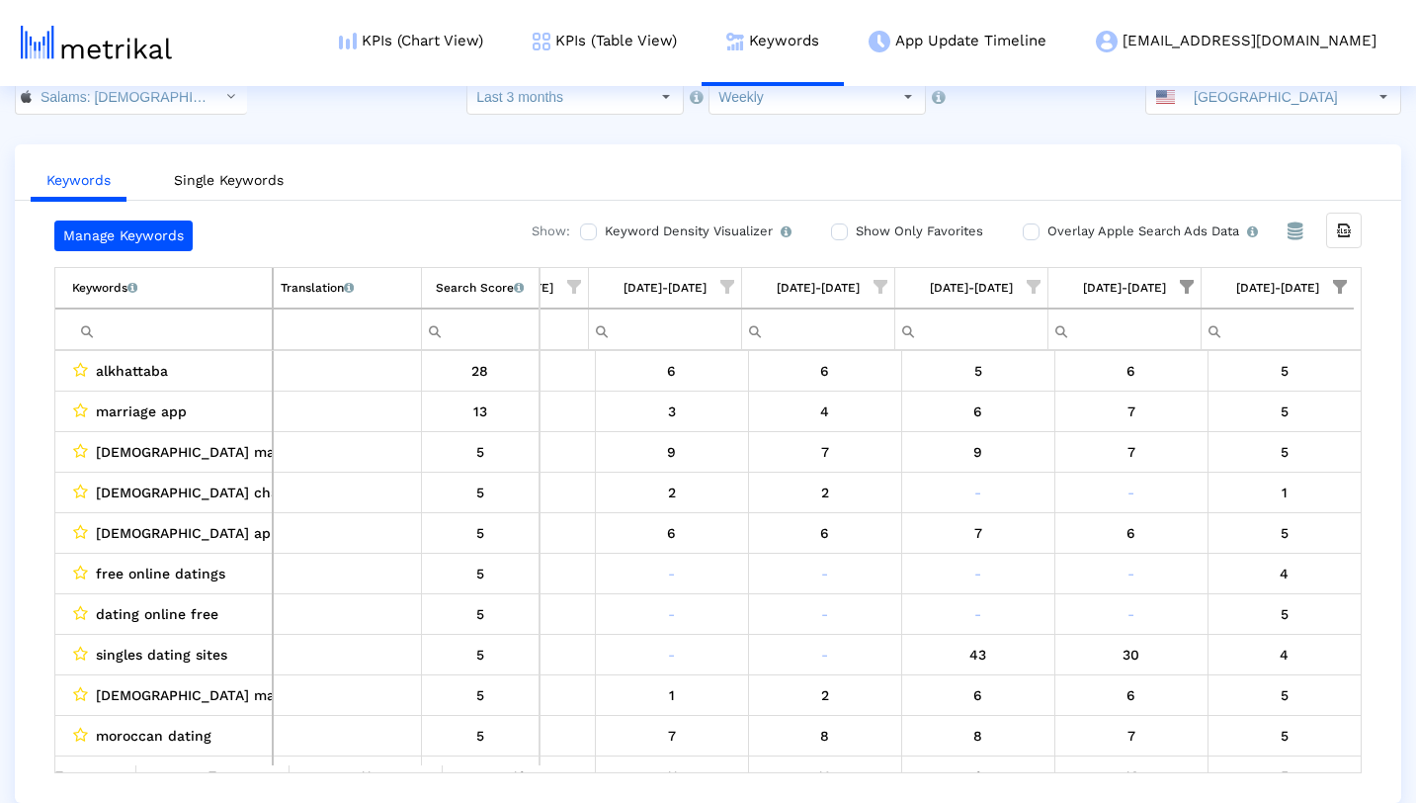
click at [1189, 283] on span "Show filter options for column '09/28/25-10/04/25'" at bounding box center [1187, 287] width 14 height 14
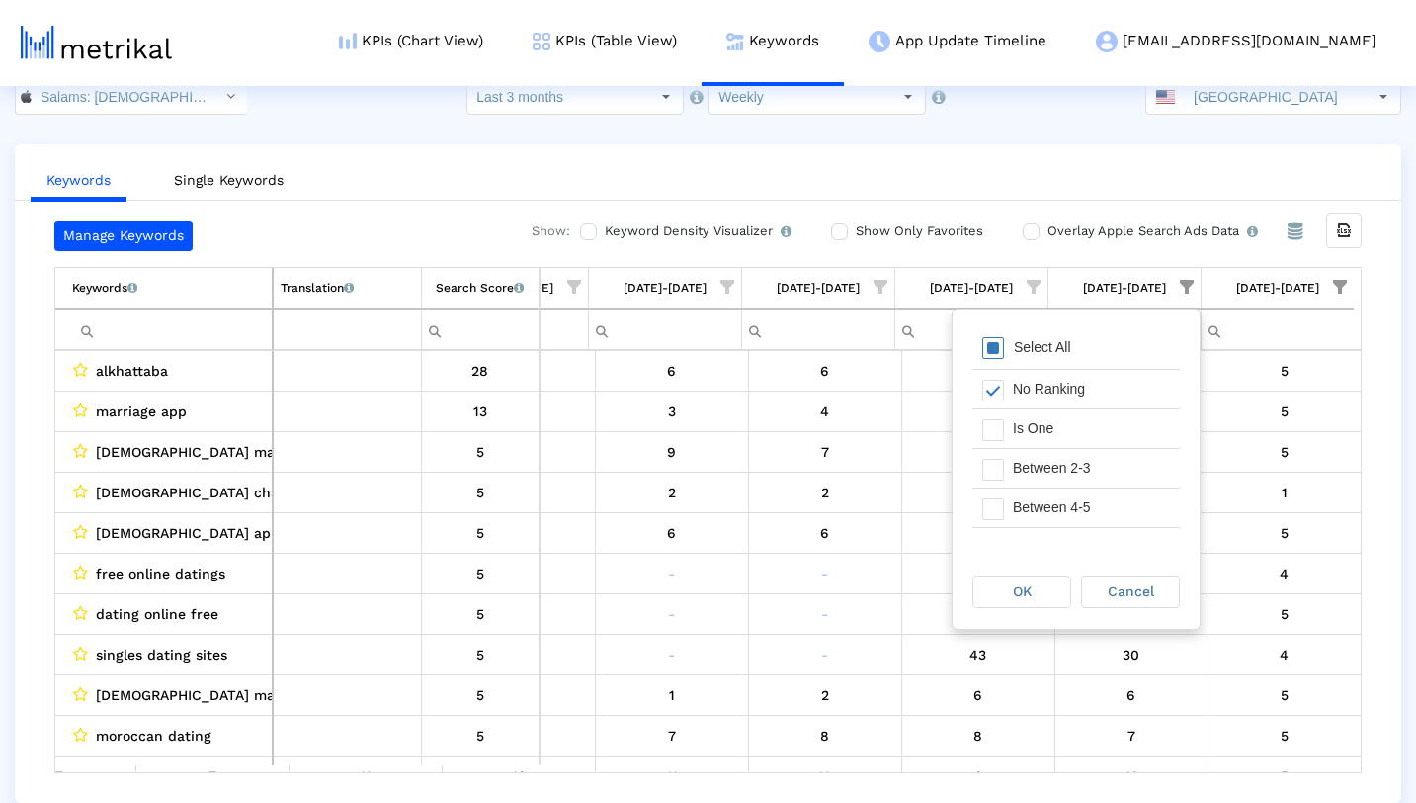
click at [1004, 349] on div "Select All" at bounding box center [1042, 347] width 77 height 17
click at [1045, 582] on div "OK" at bounding box center [1022, 591] width 97 height 31
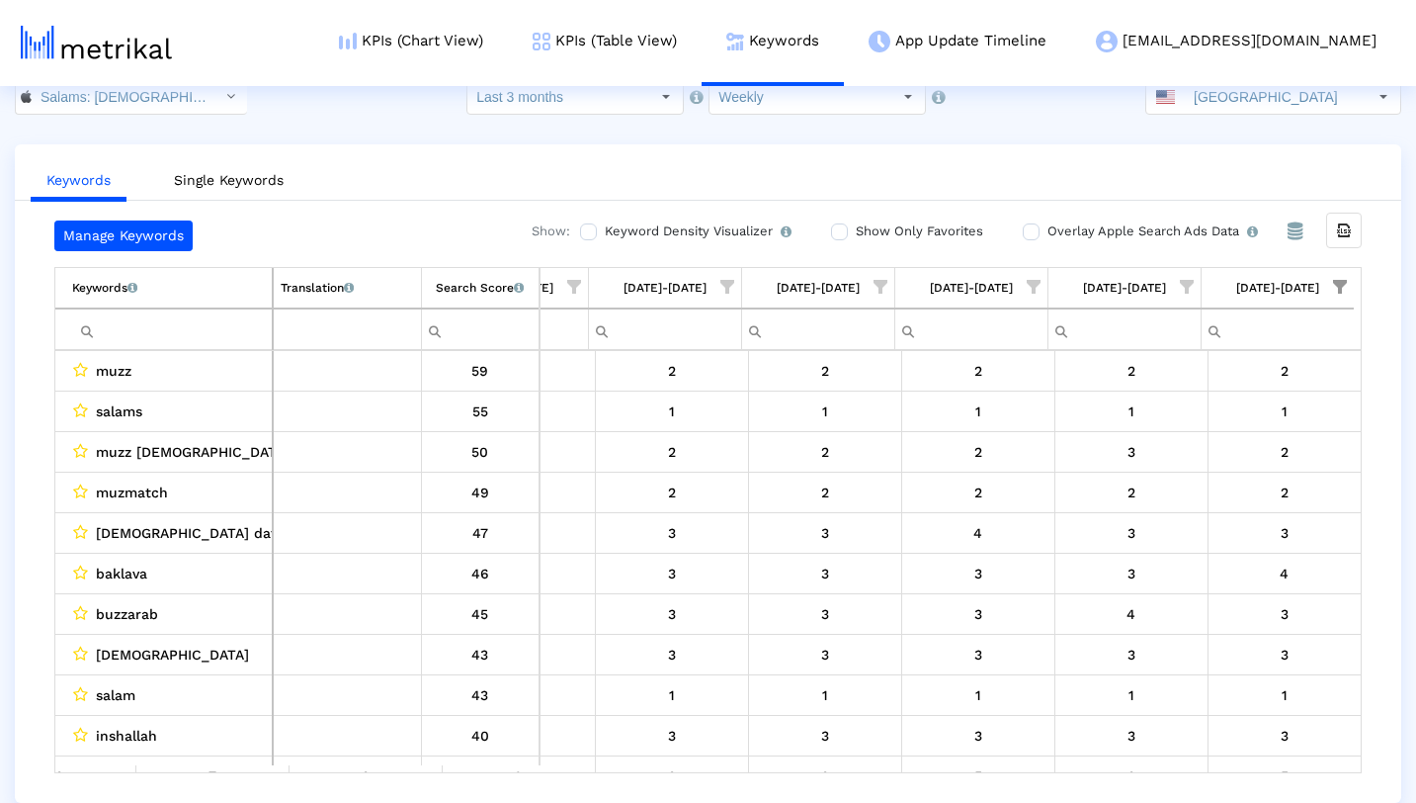
click at [1336, 282] on span "Show filter options for column '10/05/25-10/11/25'" at bounding box center [1340, 287] width 14 height 14
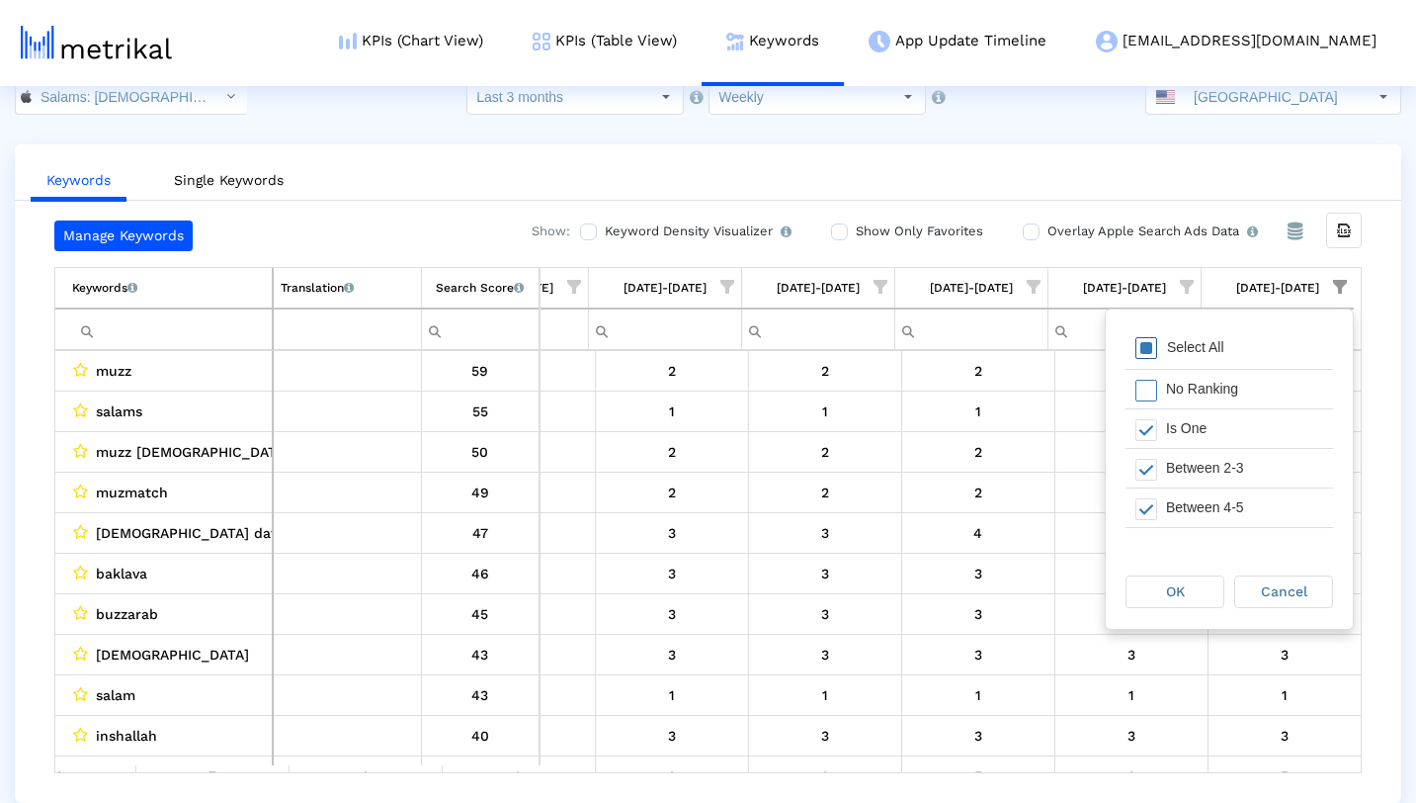
click at [1152, 347] on span "Filter options" at bounding box center [1147, 348] width 22 height 22
click at [1191, 581] on div "OK" at bounding box center [1175, 591] width 97 height 31
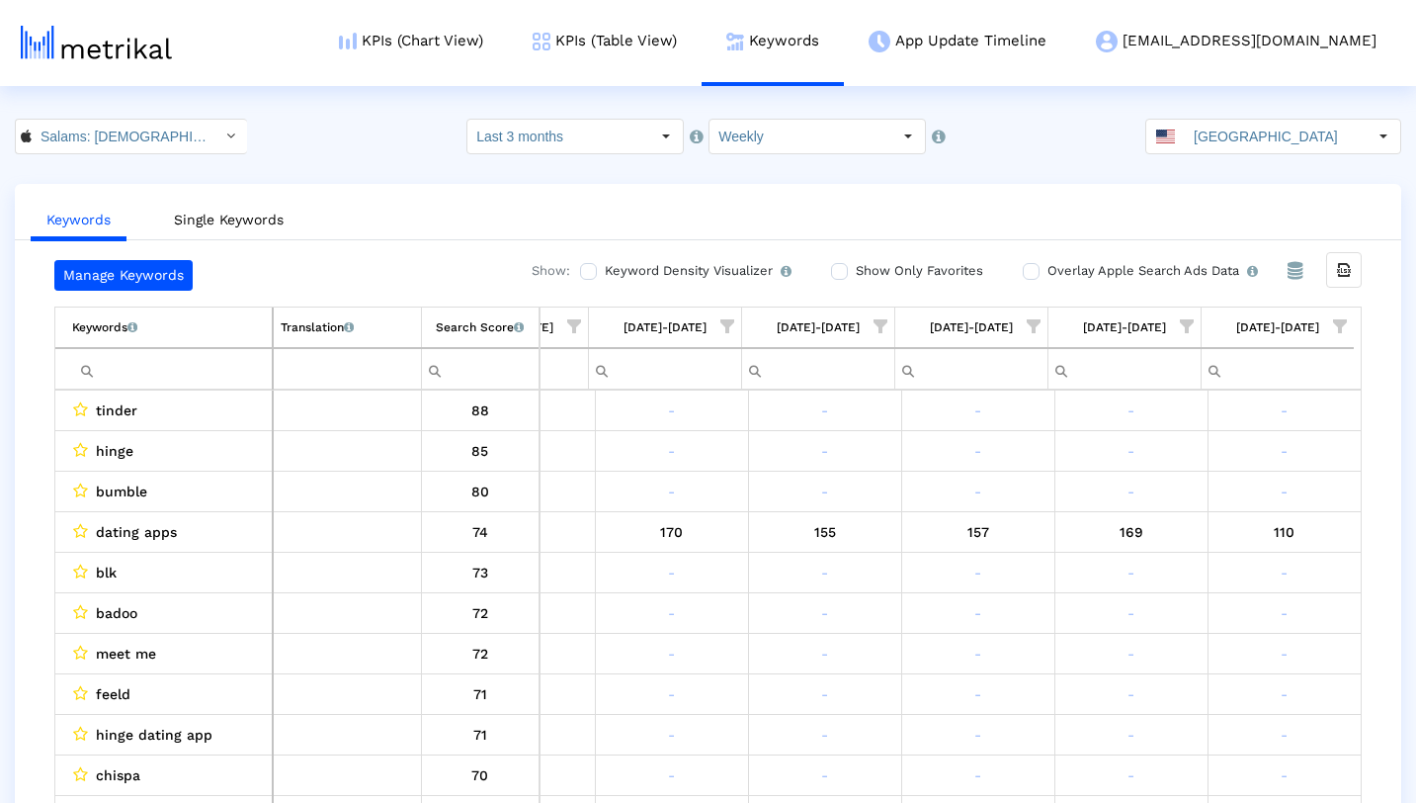
click at [206, 365] on input "Filter cell" at bounding box center [172, 369] width 200 height 33
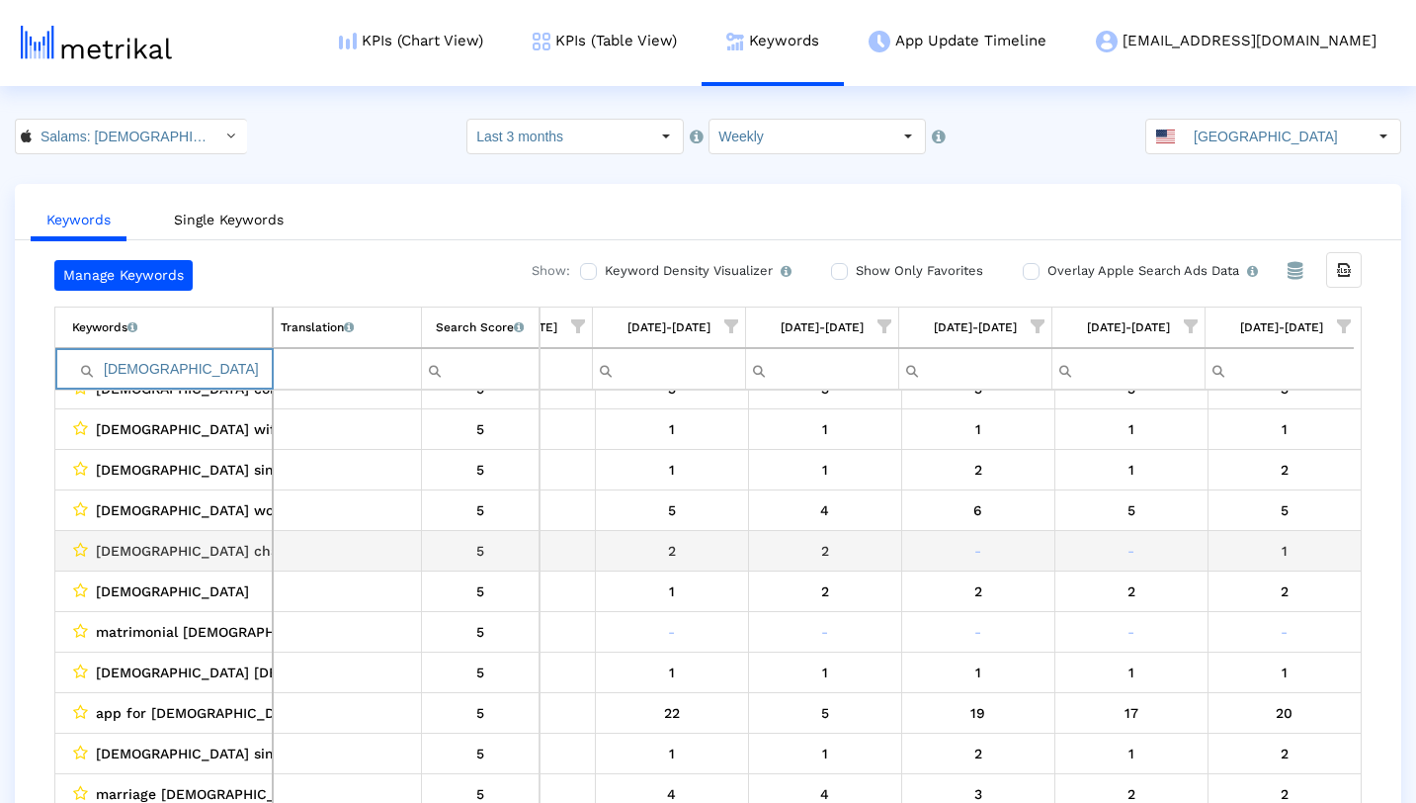
scroll to position [649, 0]
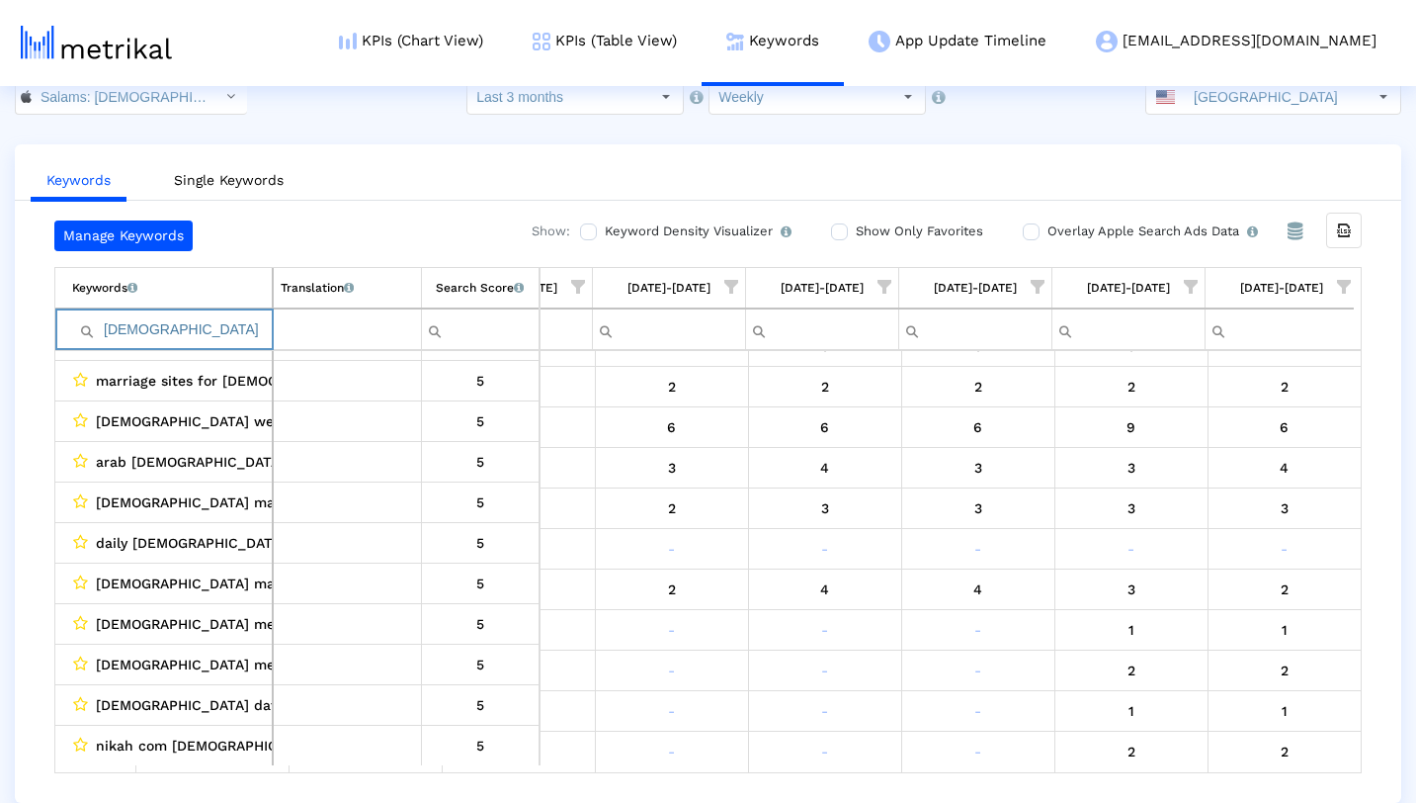
click at [1344, 285] on span "Show filter options for column '10/05/25-10/11/25'" at bounding box center [1344, 287] width 14 height 14
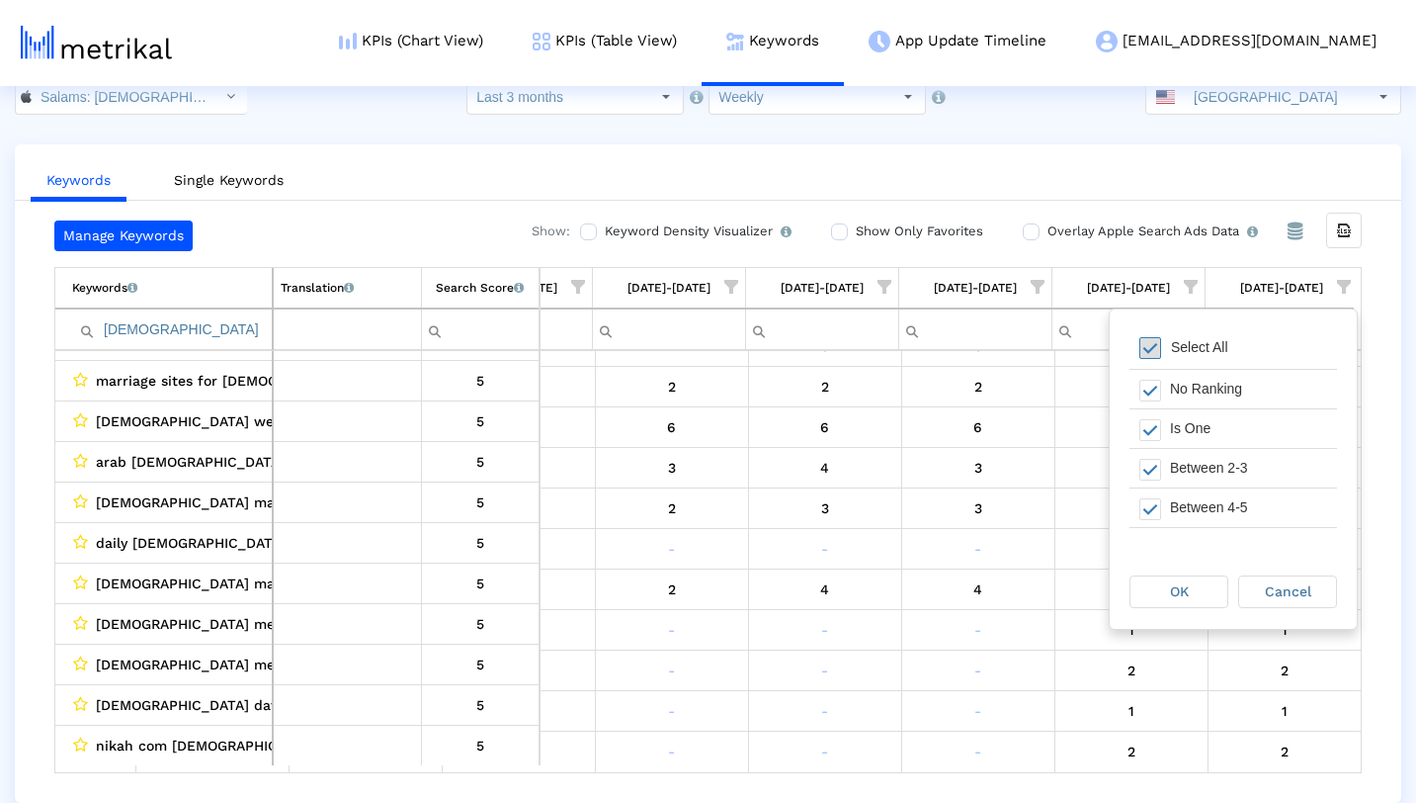
click at [1152, 343] on span "Filter options" at bounding box center [1151, 348] width 22 height 22
click at [1153, 388] on span "Filter options" at bounding box center [1151, 391] width 22 height 22
click at [1184, 587] on span "OK" at bounding box center [1179, 591] width 19 height 16
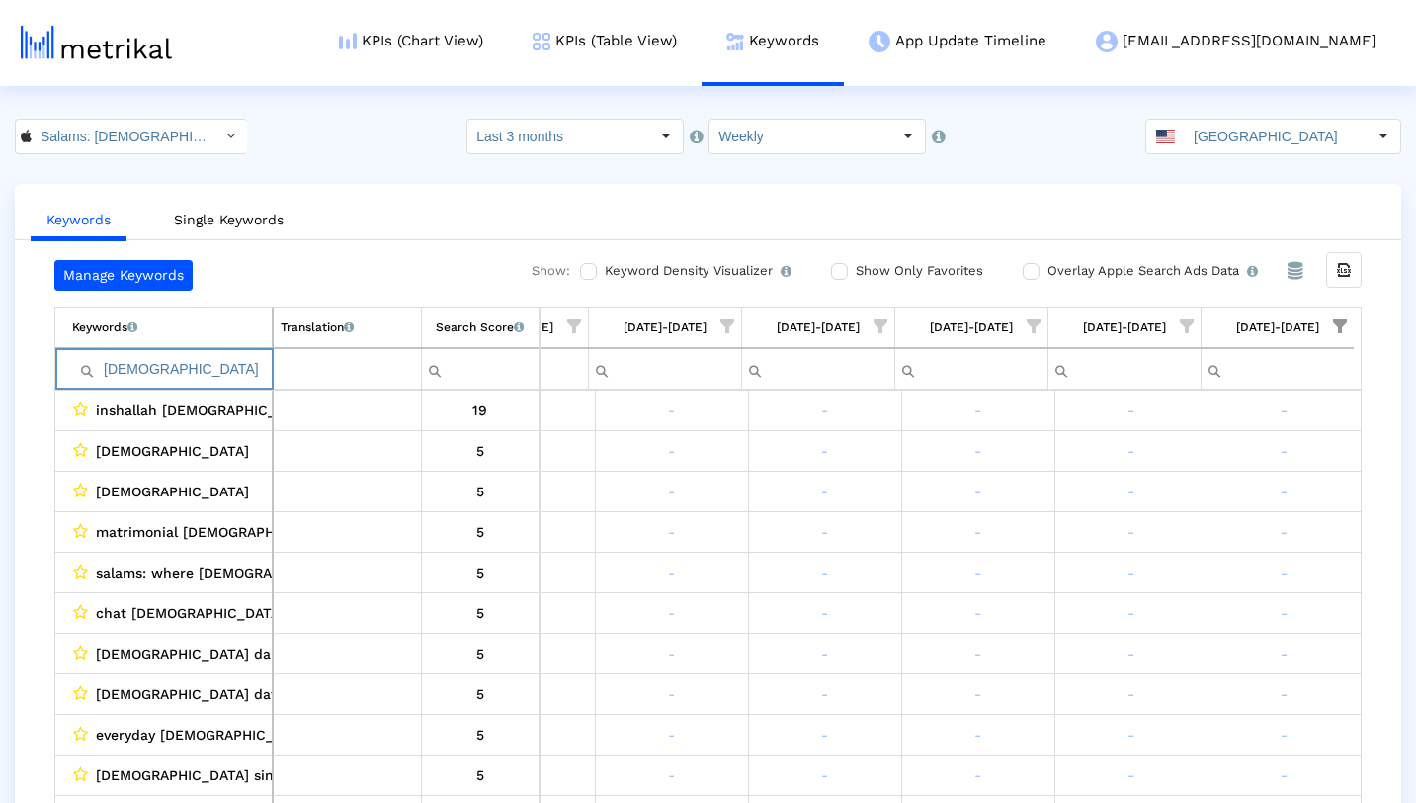
drag, startPoint x: 211, startPoint y: 375, endPoint x: 111, endPoint y: 360, distance: 100.9
click at [111, 360] on input "[DEMOGRAPHIC_DATA]" at bounding box center [172, 369] width 200 height 33
click at [1334, 321] on span "Show filter options for column '10/05/25-10/11/25'" at bounding box center [1340, 326] width 14 height 14
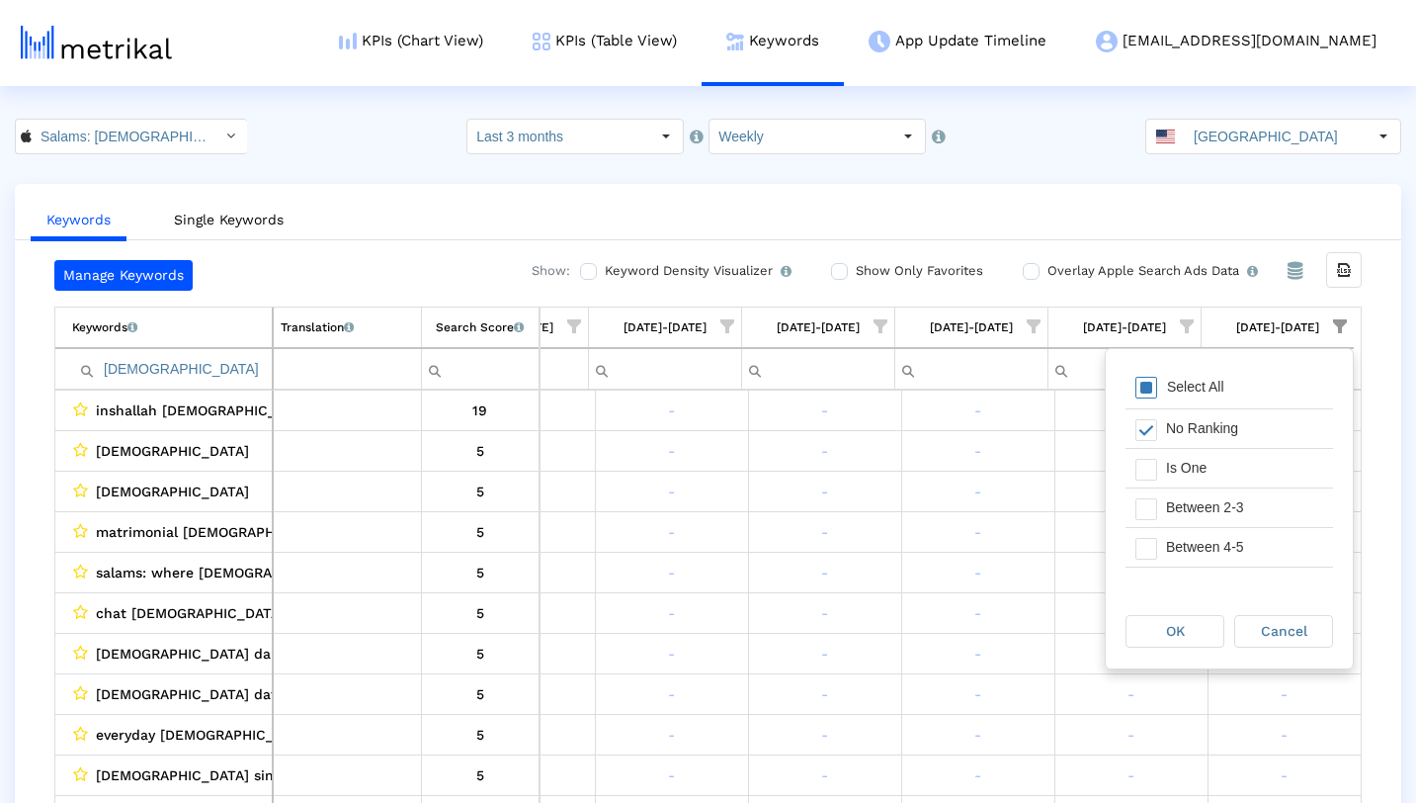
click at [1223, 380] on div "Select All" at bounding box center [1195, 387] width 77 height 17
click at [1166, 626] on span "OK" at bounding box center [1175, 631] width 19 height 16
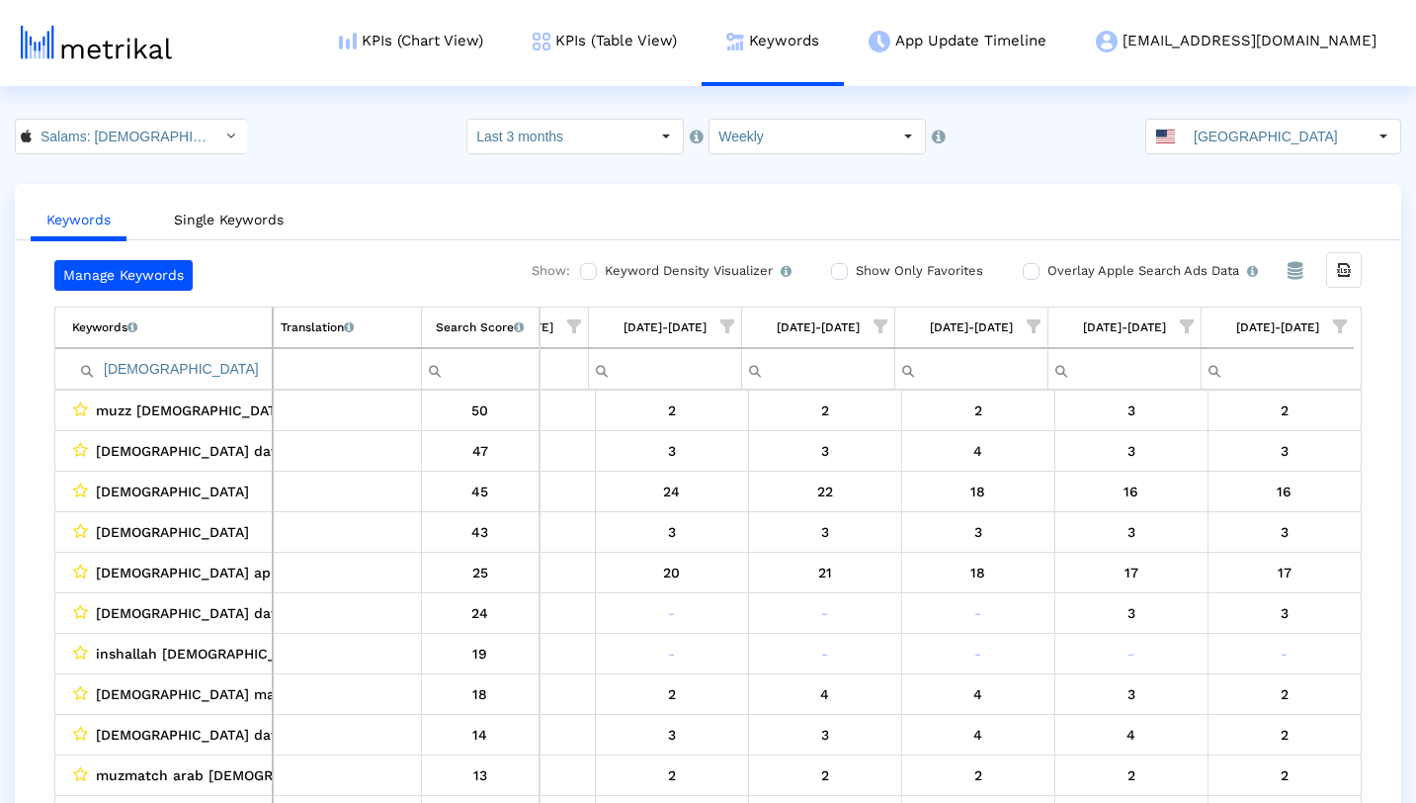
click at [186, 364] on input "[DEMOGRAPHIC_DATA]" at bounding box center [172, 369] width 200 height 33
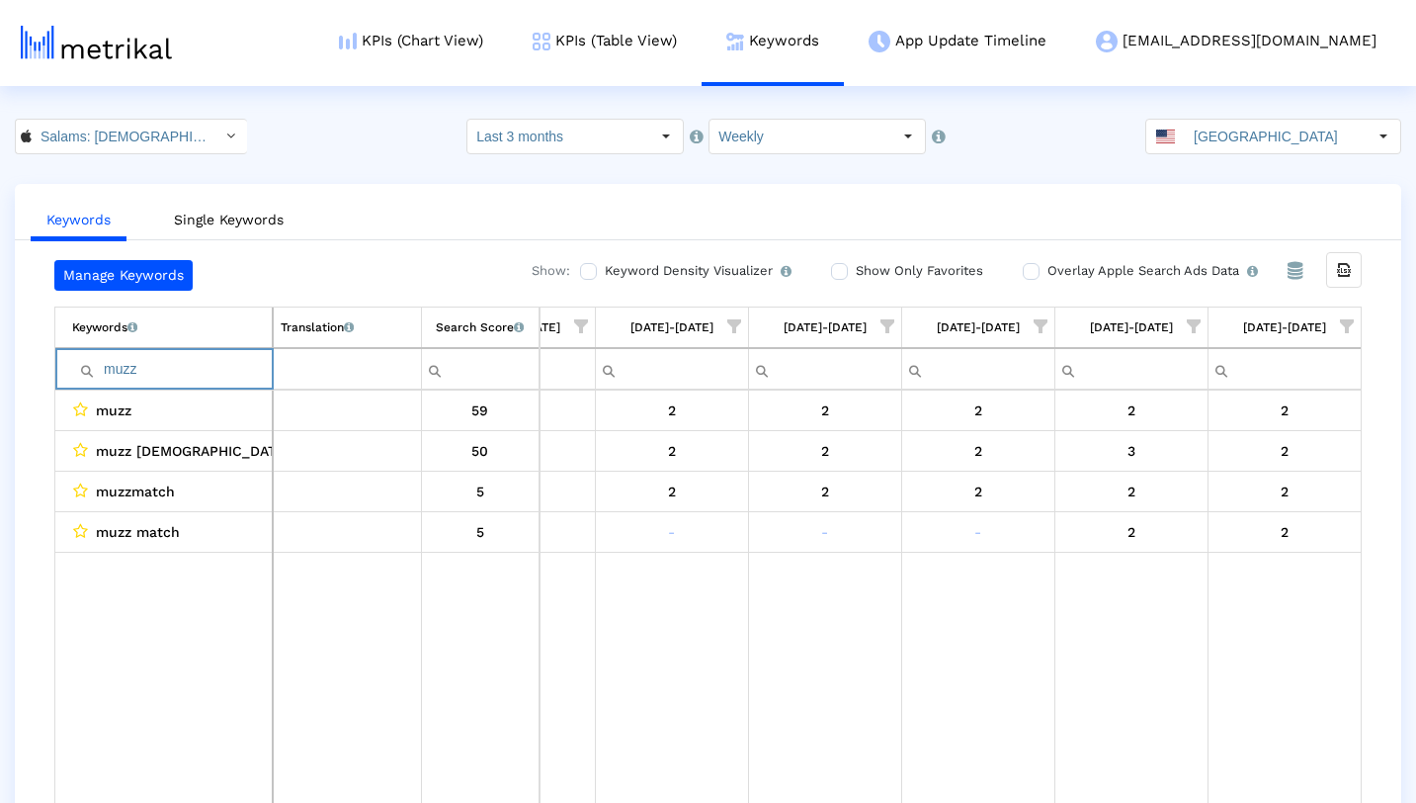
type input "muzz"
